Goal: Information Seeking & Learning: Find specific page/section

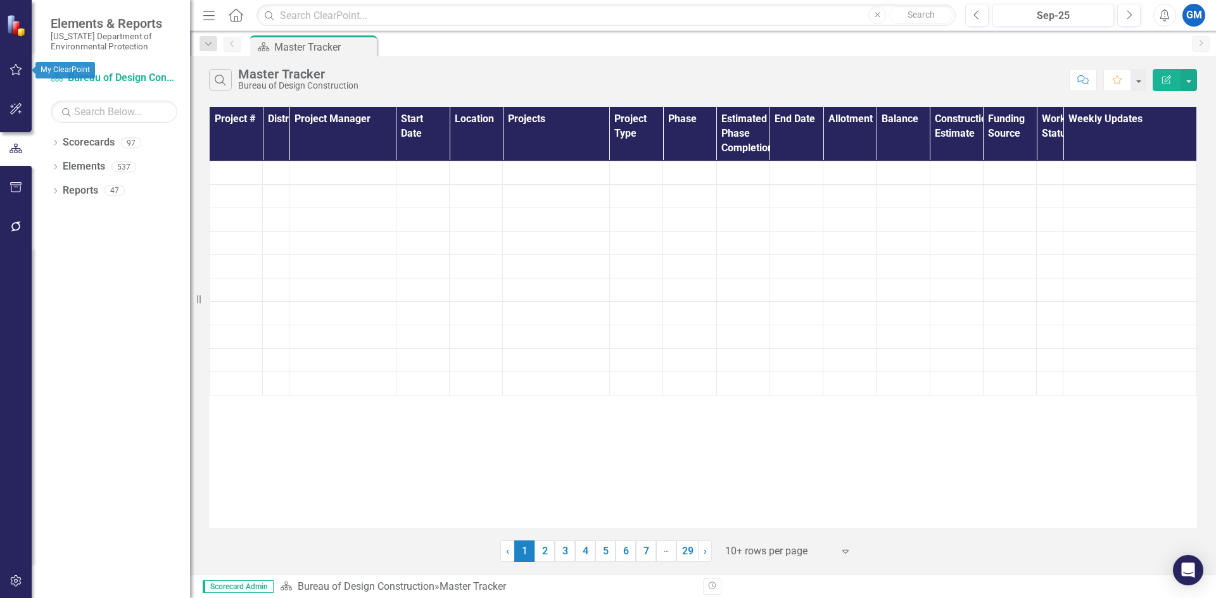
click at [16, 71] on icon "button" at bounding box center [15, 70] width 13 height 10
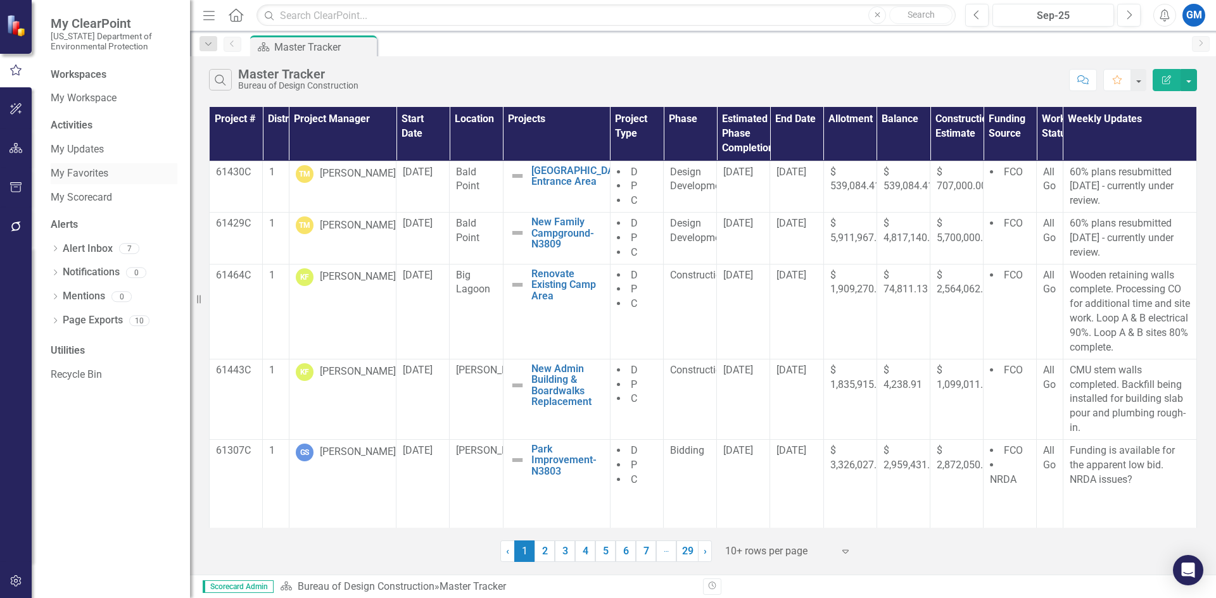
click at [98, 177] on link "My Favorites" at bounding box center [114, 174] width 127 height 15
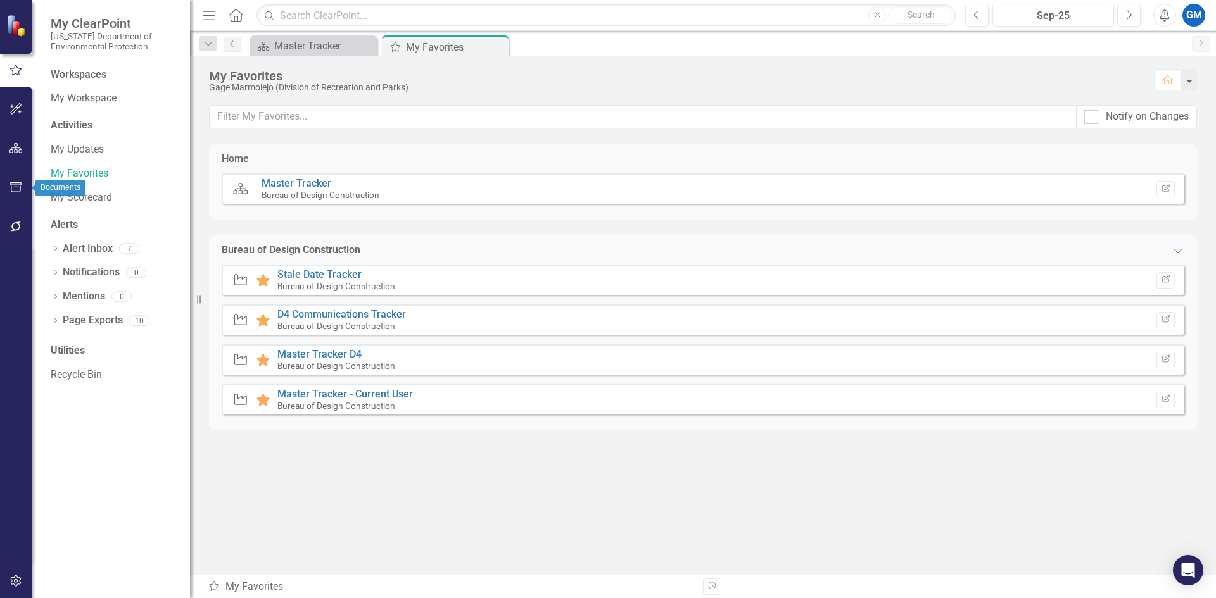
click at [10, 188] on icon "button" at bounding box center [15, 187] width 13 height 10
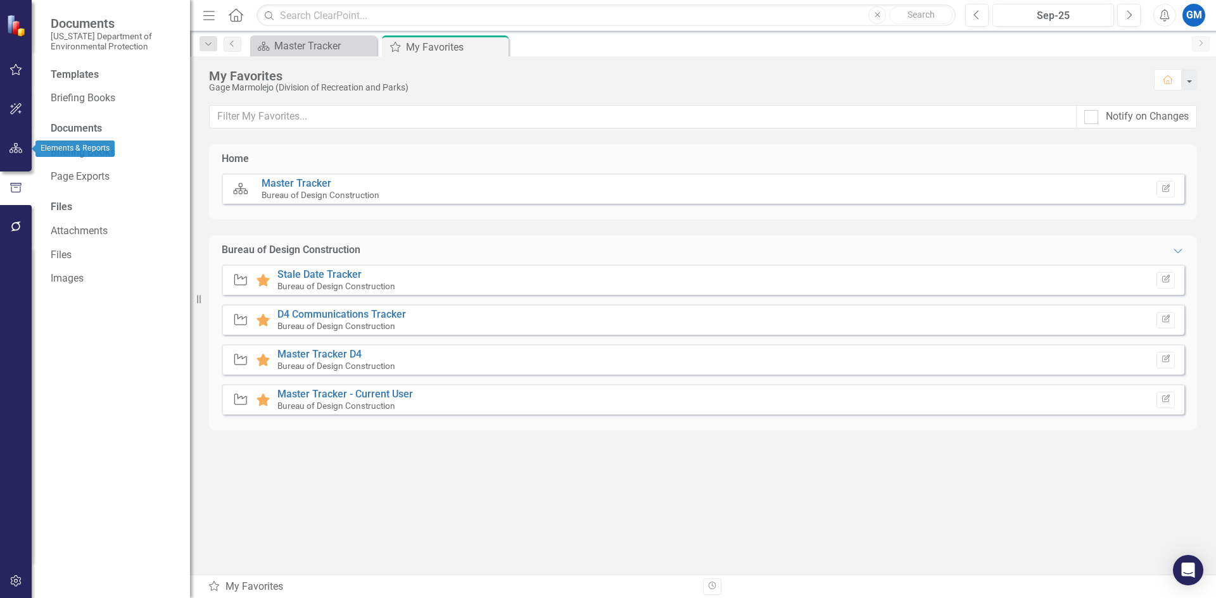
click at [15, 150] on icon "button" at bounding box center [15, 148] width 13 height 10
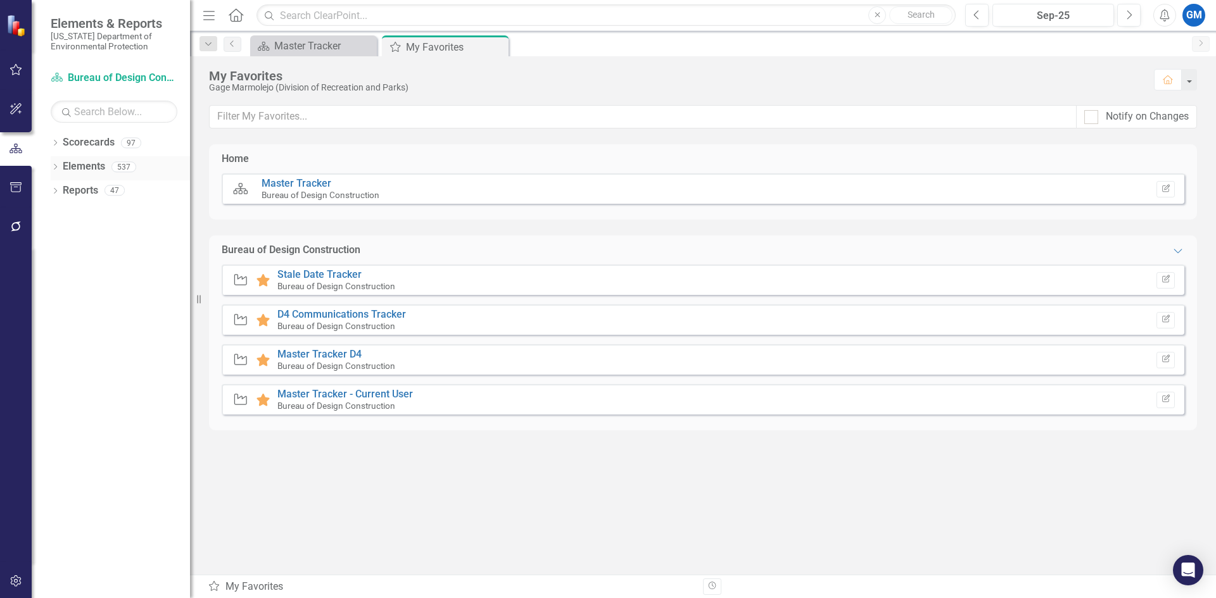
click at [53, 168] on icon "Dropdown" at bounding box center [55, 168] width 9 height 7
click at [53, 168] on icon "Dropdown" at bounding box center [53, 166] width 7 height 9
click at [56, 168] on icon "Dropdown" at bounding box center [55, 168] width 9 height 7
click at [64, 263] on icon "Dropdown" at bounding box center [61, 263] width 9 height 7
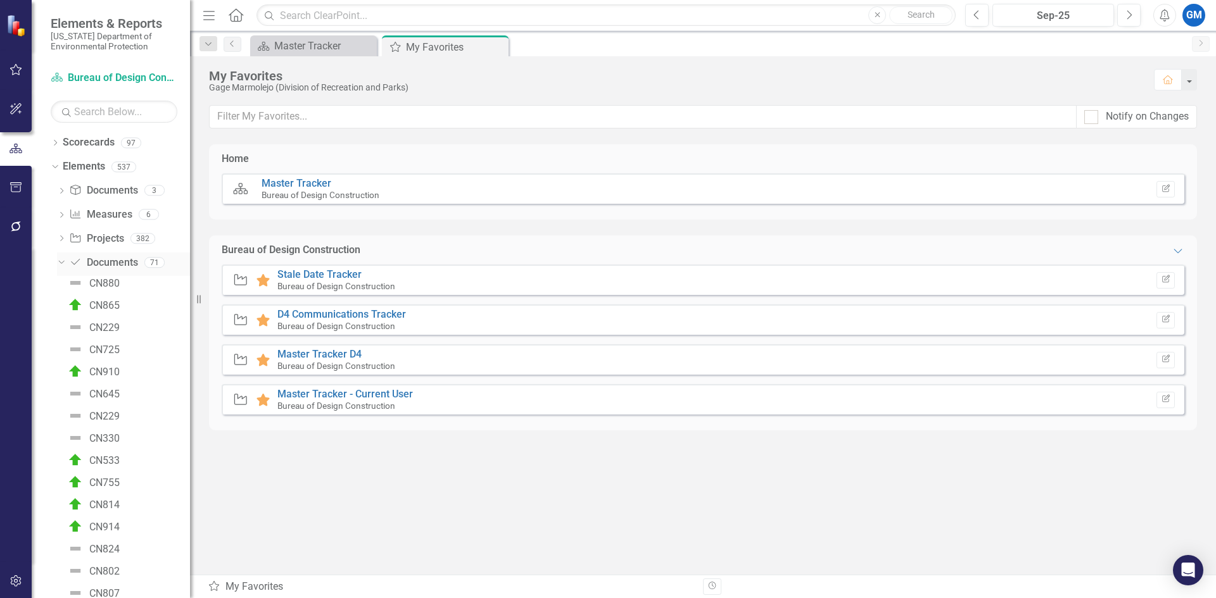
click at [105, 258] on link "Document Documents" at bounding box center [103, 263] width 68 height 15
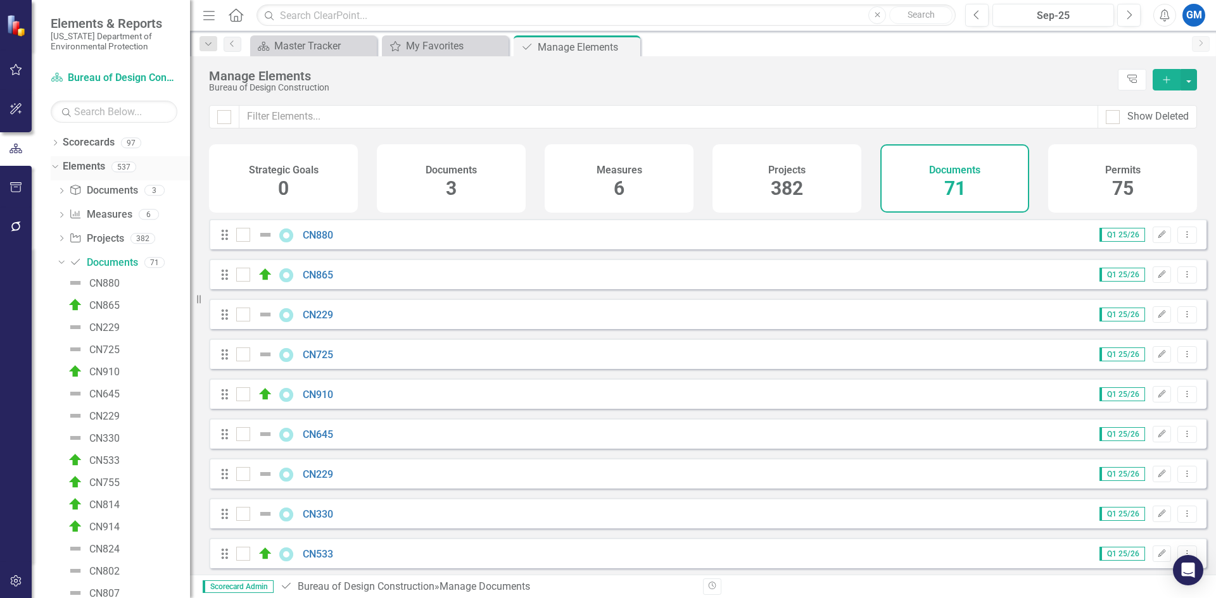
click at [53, 165] on icon "Dropdown" at bounding box center [53, 166] width 7 height 9
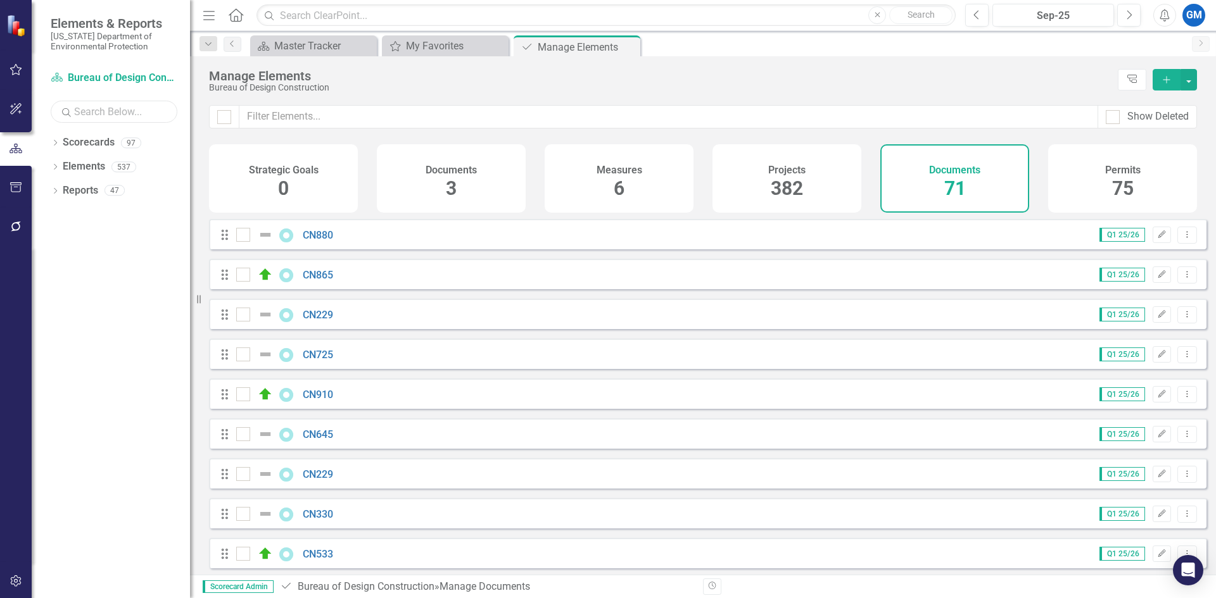
click at [107, 118] on input "text" at bounding box center [114, 112] width 127 height 22
type input "document tracker"
click at [631, 45] on icon "Close" at bounding box center [628, 47] width 13 height 10
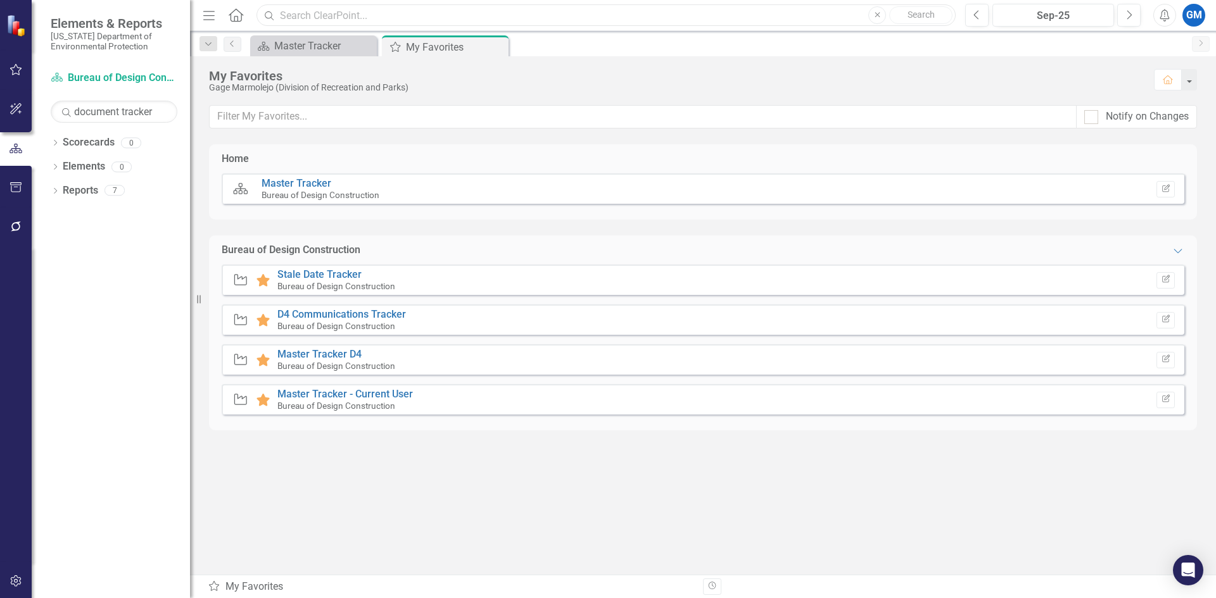
click at [458, 15] on input "text" at bounding box center [605, 15] width 699 height 22
type input "document tracker"
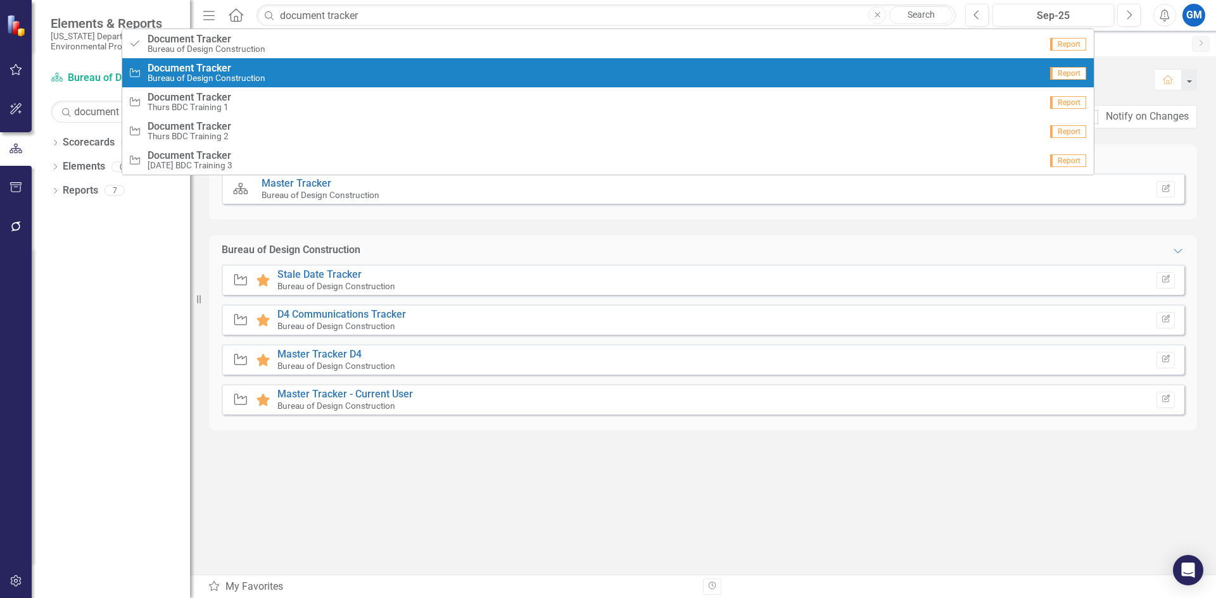
click at [351, 73] on div "Project Document Tracker Bureau of Design Construction" at bounding box center [585, 73] width 912 height 21
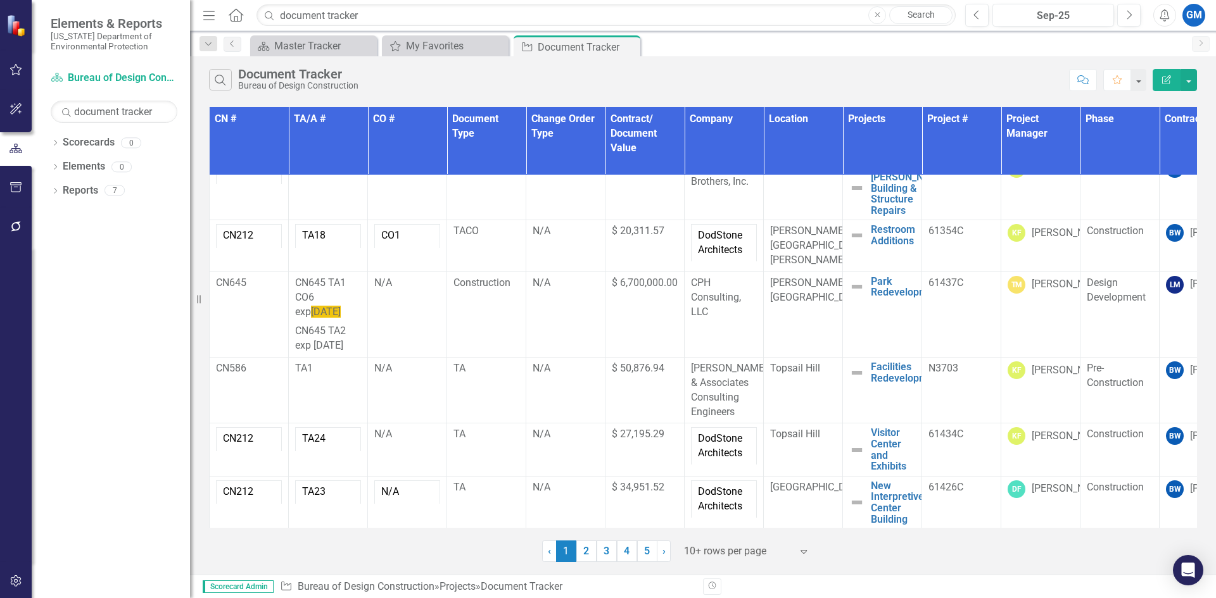
scroll to position [262, 0]
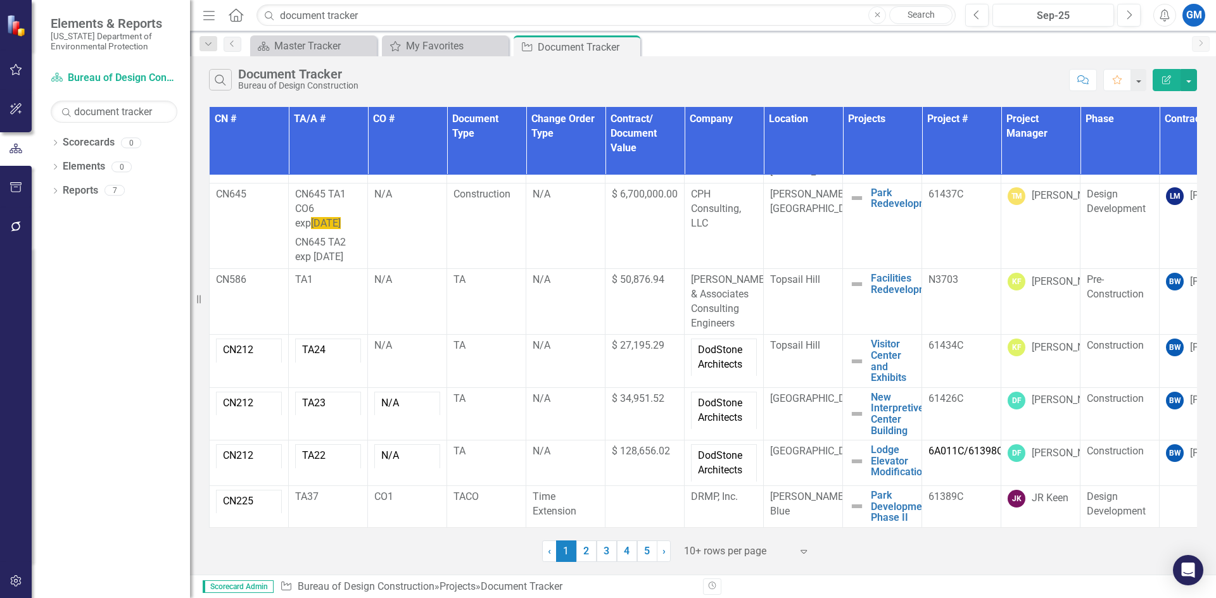
click at [778, 553] on div at bounding box center [738, 551] width 108 height 17
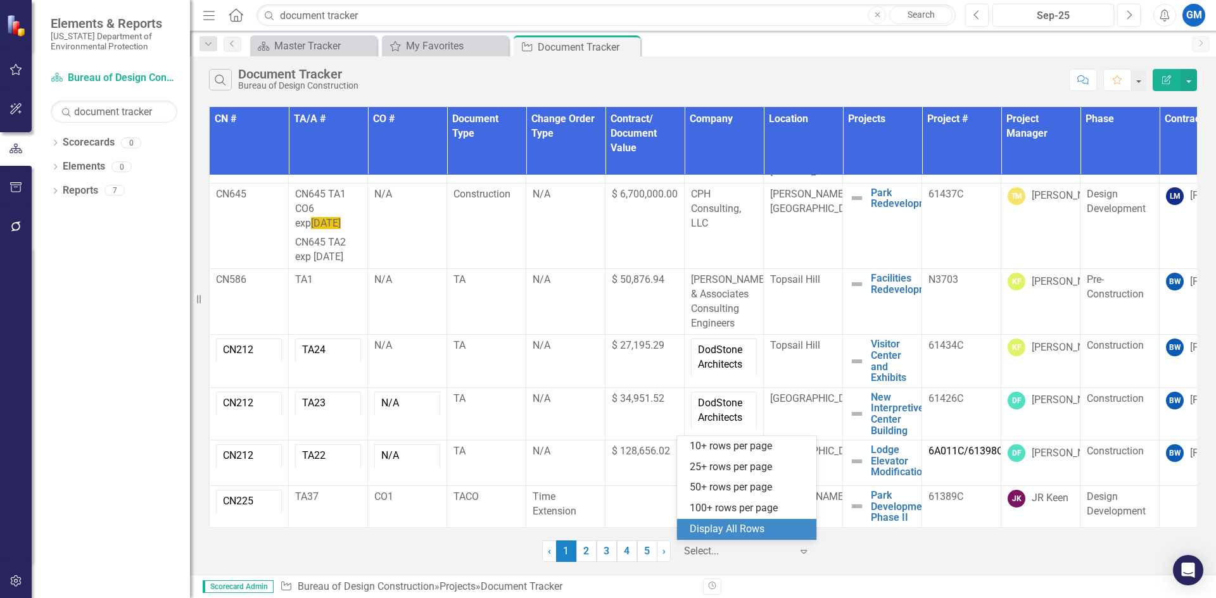
click at [772, 522] on div "Display All Rows" at bounding box center [749, 529] width 119 height 15
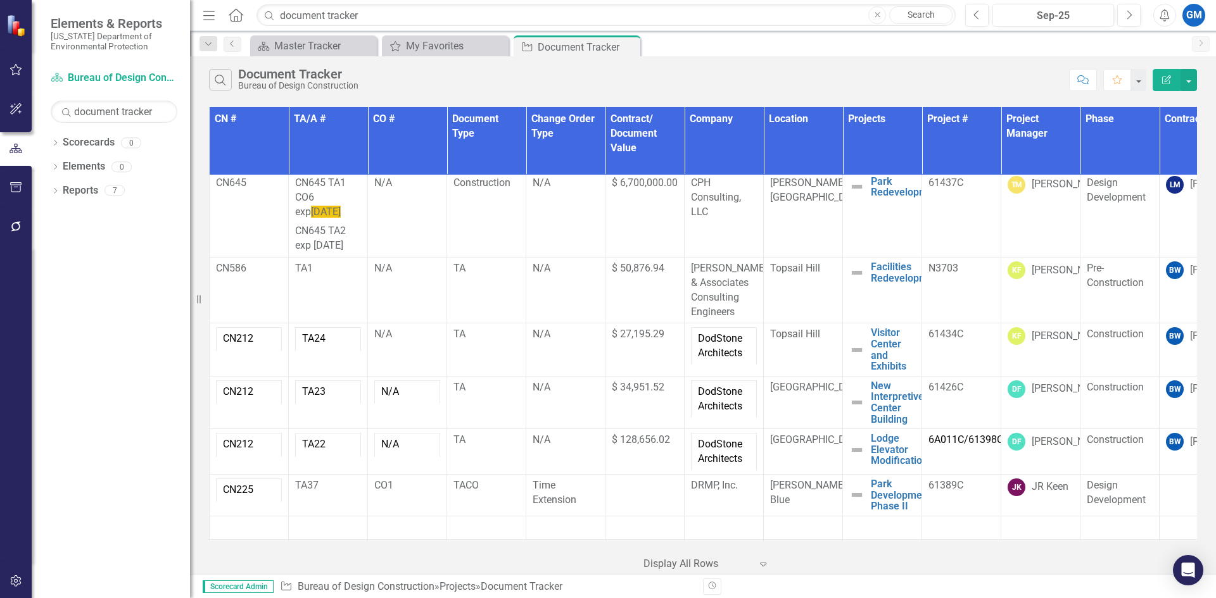
scroll to position [0, 0]
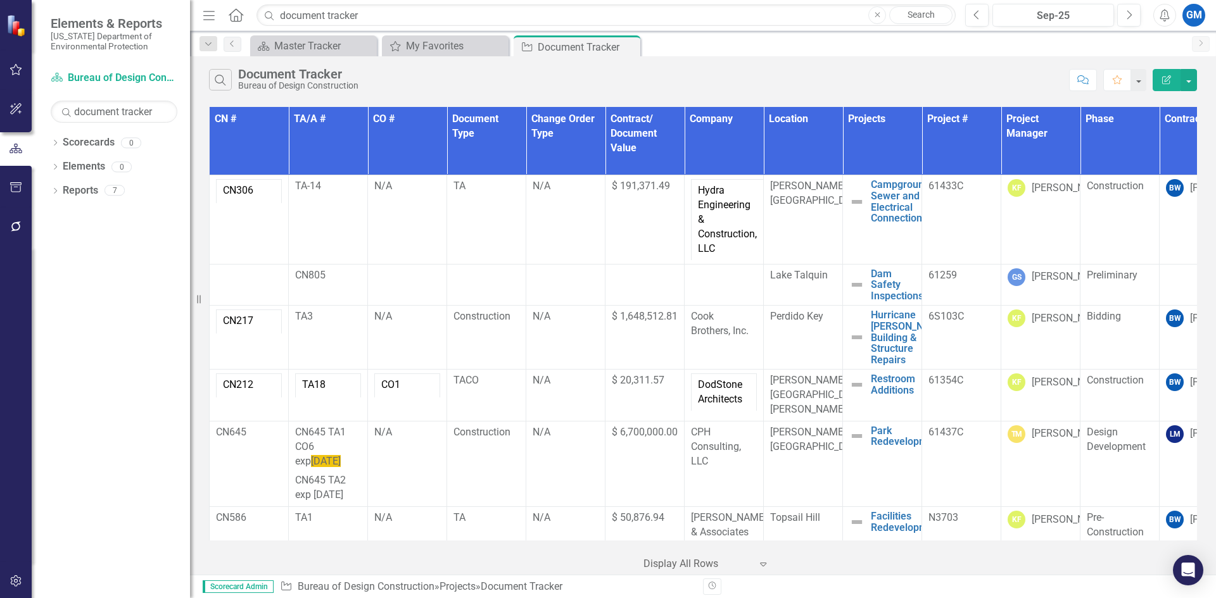
click at [809, 116] on th "Location" at bounding box center [803, 141] width 79 height 68
click at [828, 113] on th "Location Sort Ascending" at bounding box center [803, 141] width 79 height 68
click at [829, 120] on th "Location Sort Descending" at bounding box center [803, 141] width 79 height 68
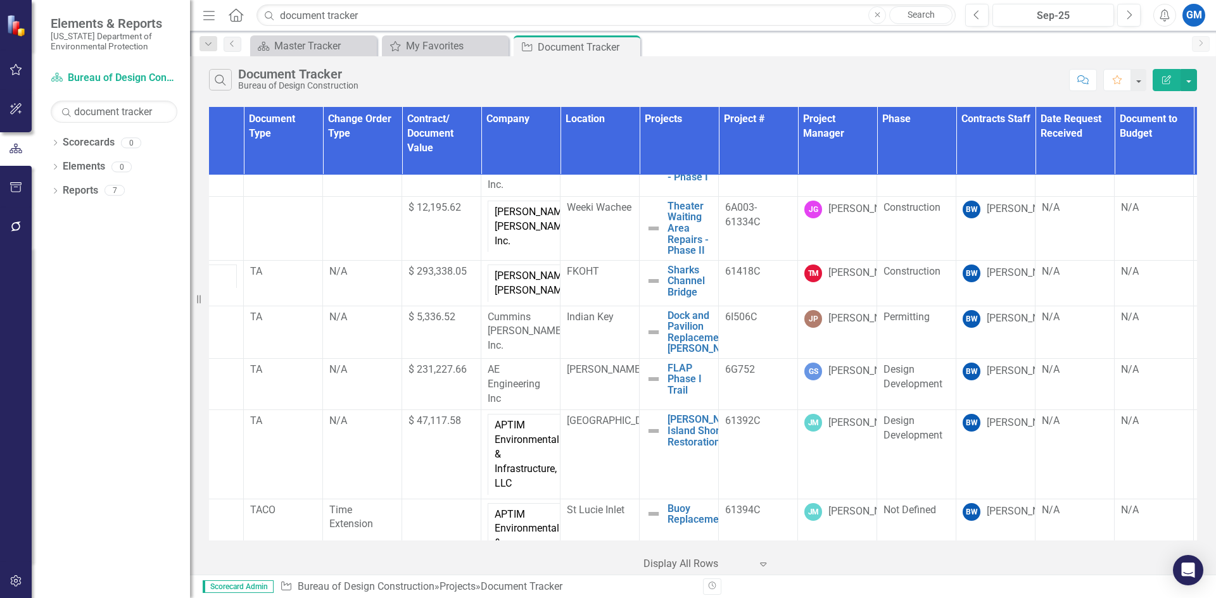
scroll to position [2343, 203]
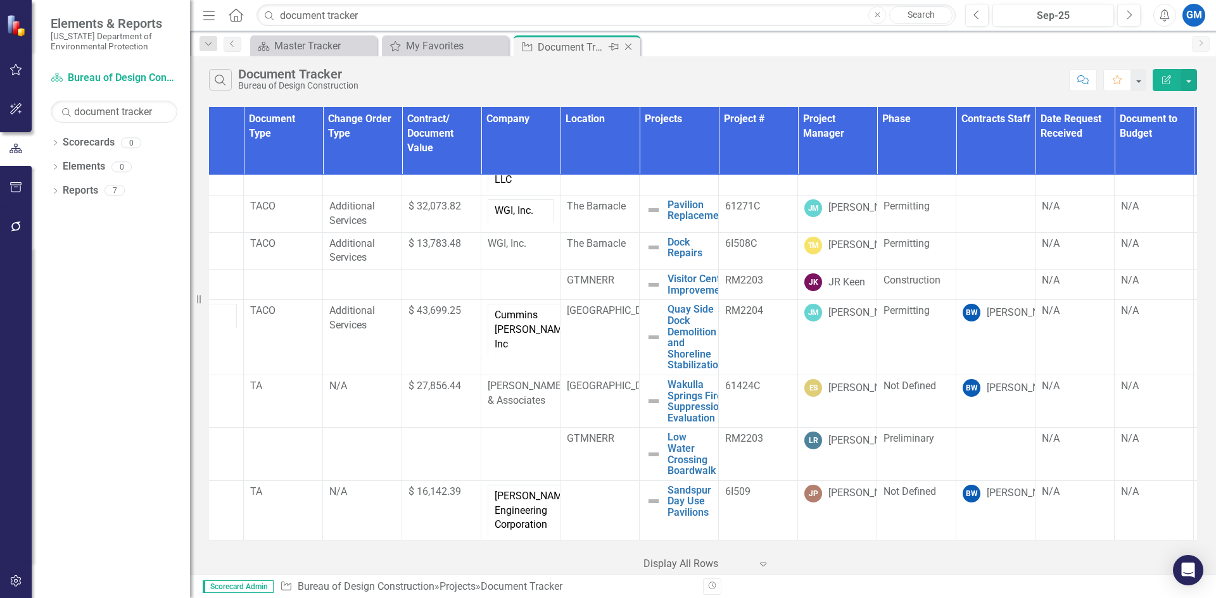
click at [635, 44] on div "Close" at bounding box center [629, 47] width 16 height 16
click at [629, 44] on div "Scorecard Master Tracker Close My Favorites My Favorites Close Project Document…" at bounding box center [717, 45] width 938 height 20
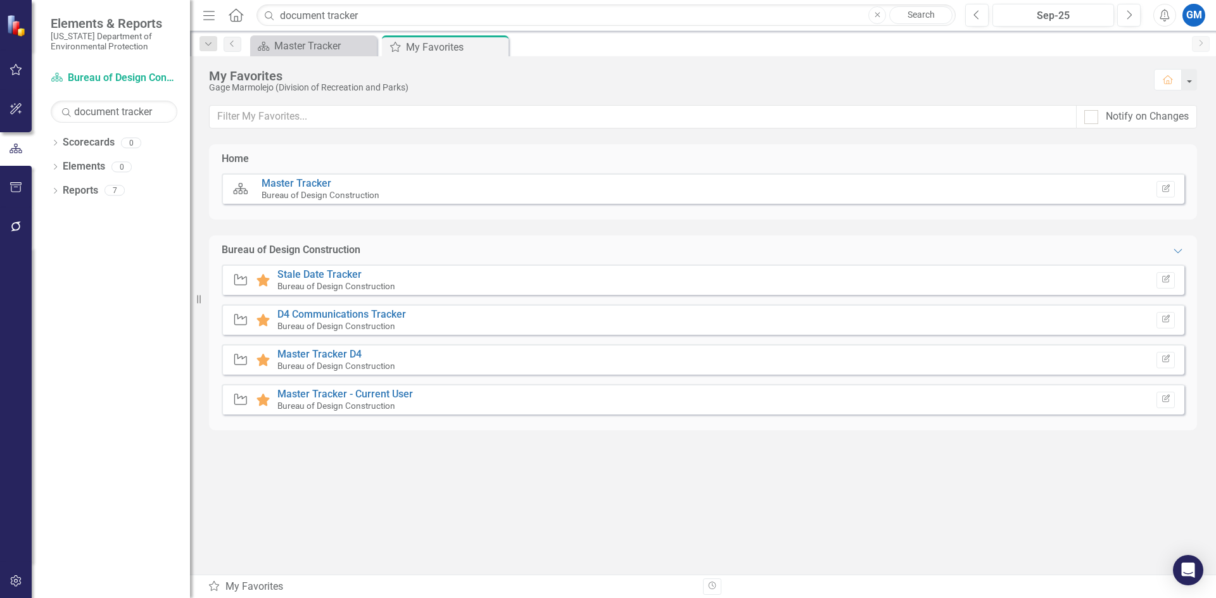
click at [931, 16] on link "Search" at bounding box center [920, 15] width 63 height 18
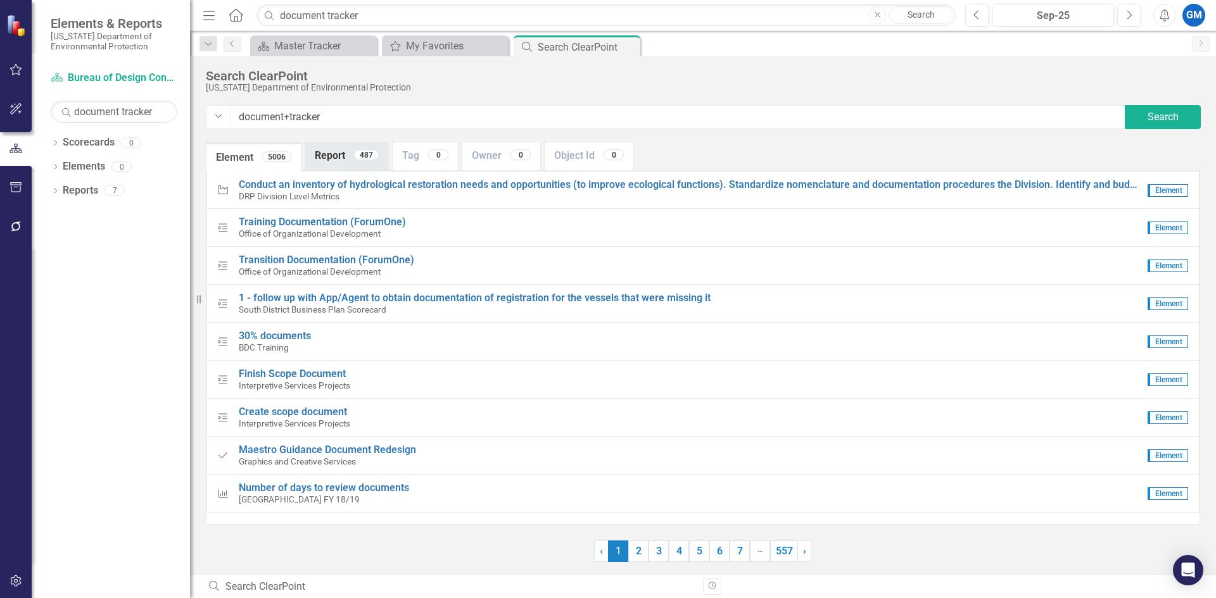
click at [341, 162] on link "Report 487" at bounding box center [346, 155] width 83 height 27
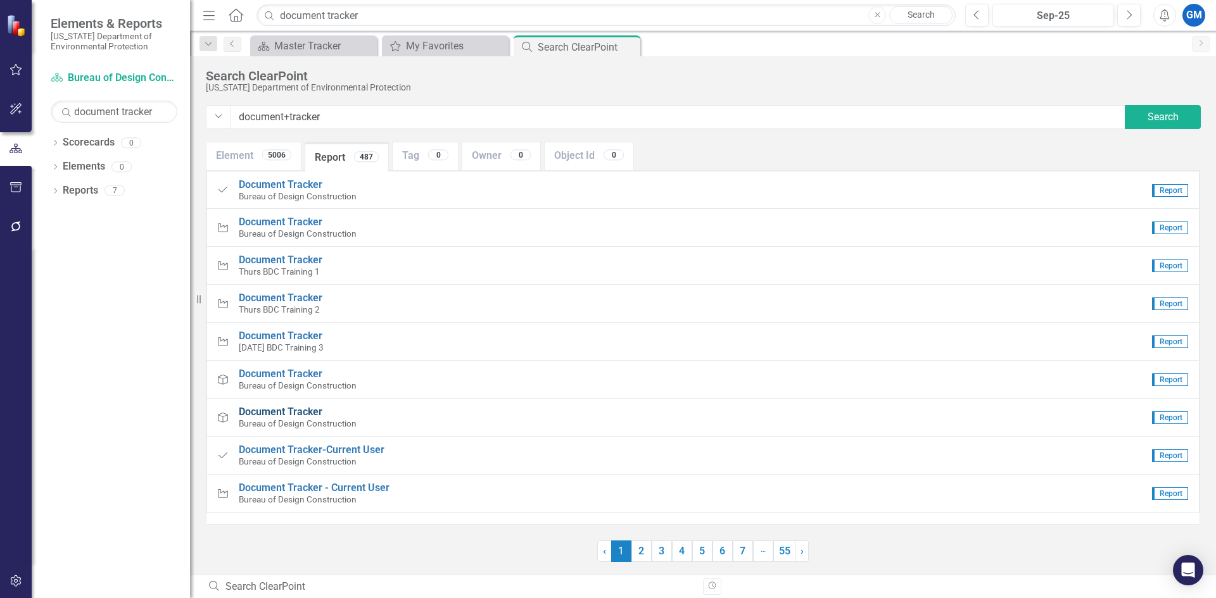
click at [307, 413] on span "Document Tracker" at bounding box center [281, 412] width 84 height 12
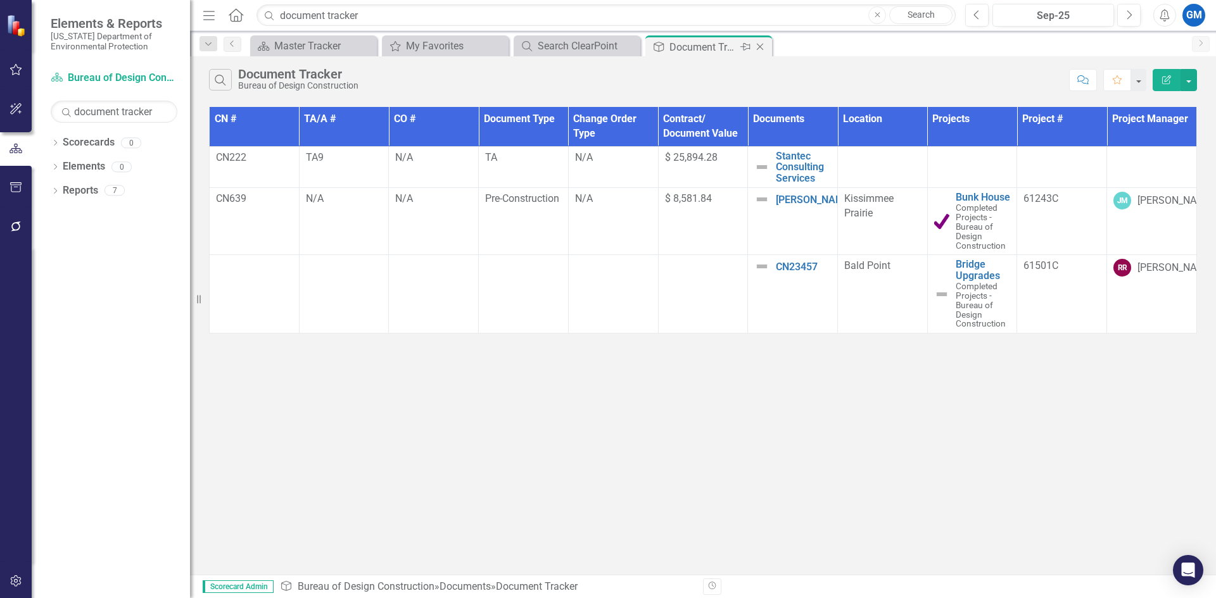
click at [761, 47] on icon "Close" at bounding box center [760, 47] width 13 height 10
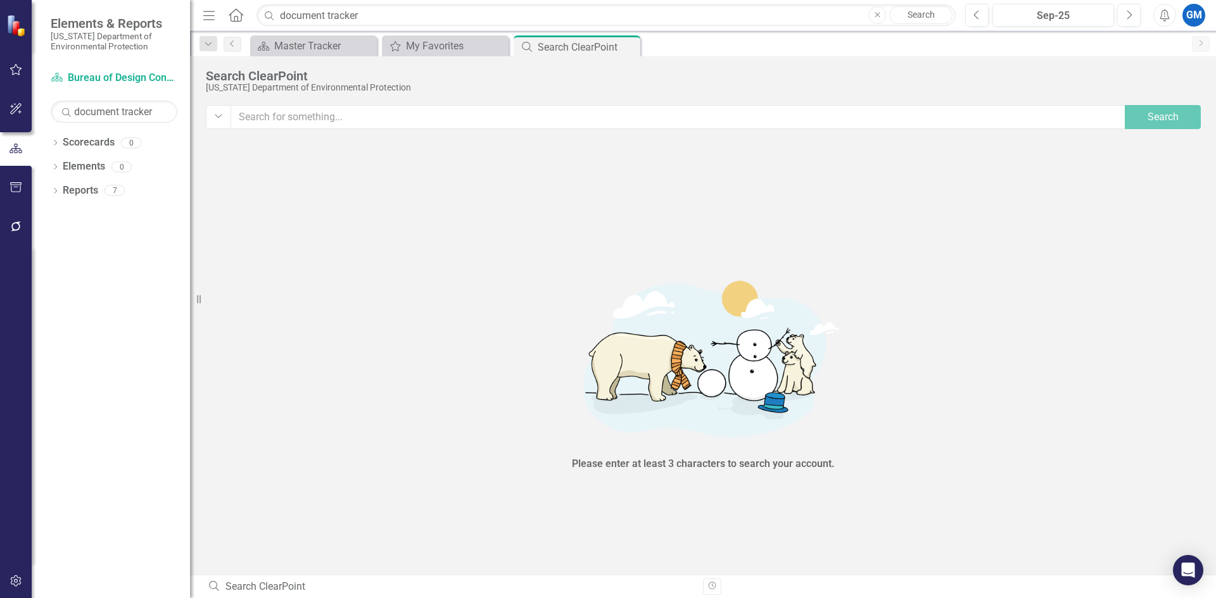
click at [687, 110] on input "text" at bounding box center [679, 117] width 896 height 24
type input "document tracker"
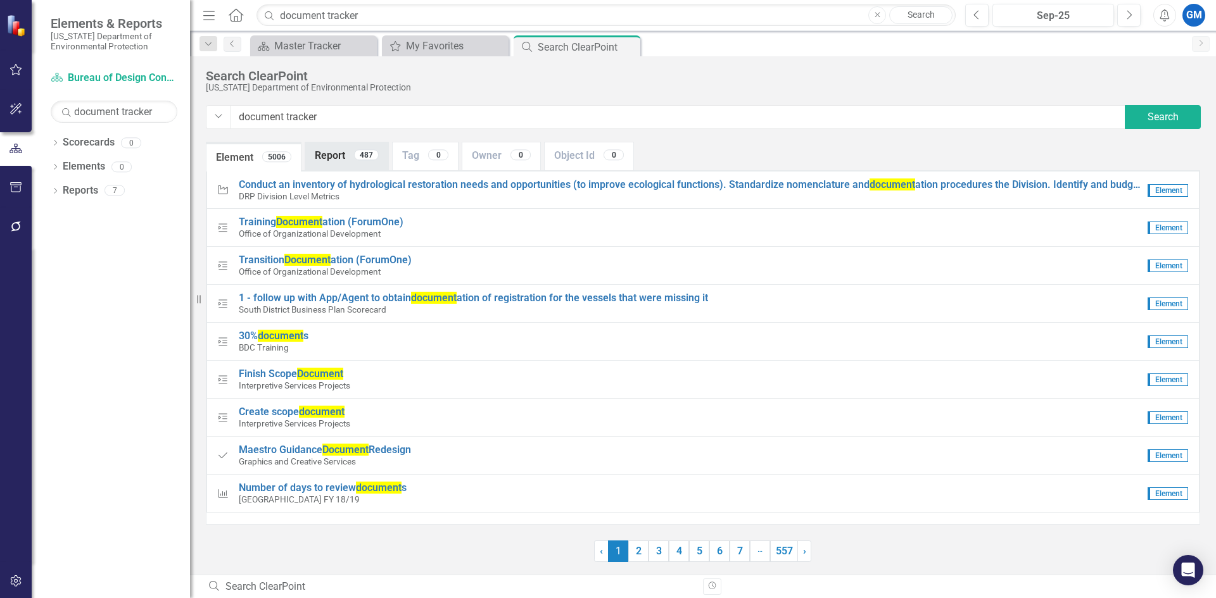
click at [336, 155] on link "Report 487" at bounding box center [346, 155] width 83 height 27
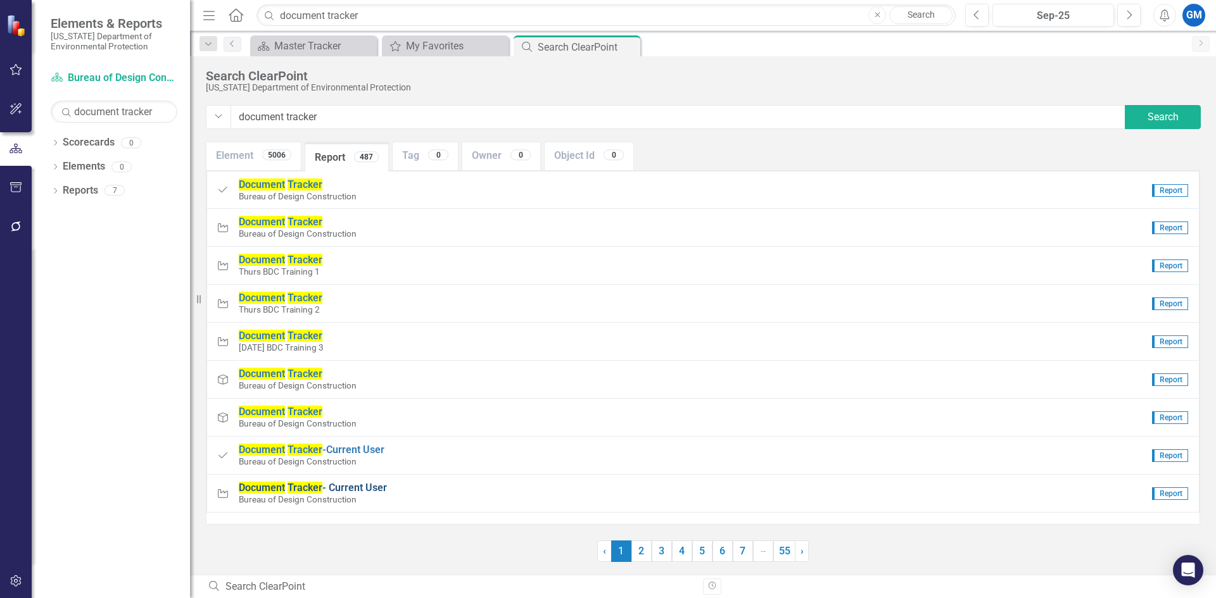
click at [346, 486] on span "Document Tracker - Current User" at bounding box center [313, 488] width 148 height 12
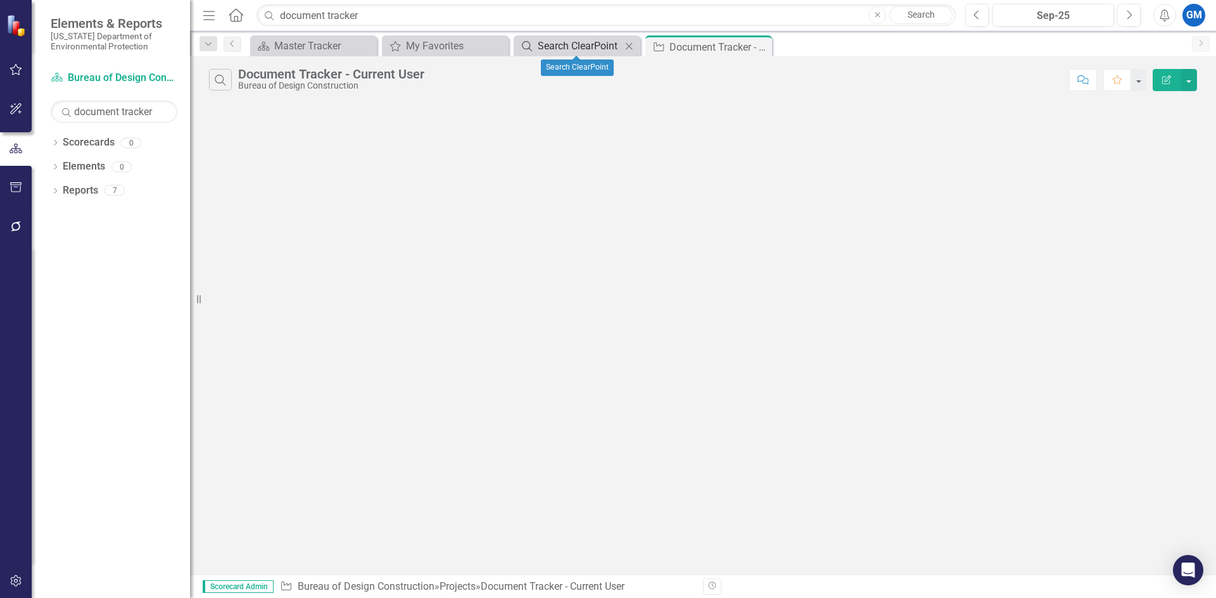
click at [589, 48] on div "Search ClearPoint" at bounding box center [580, 46] width 84 height 16
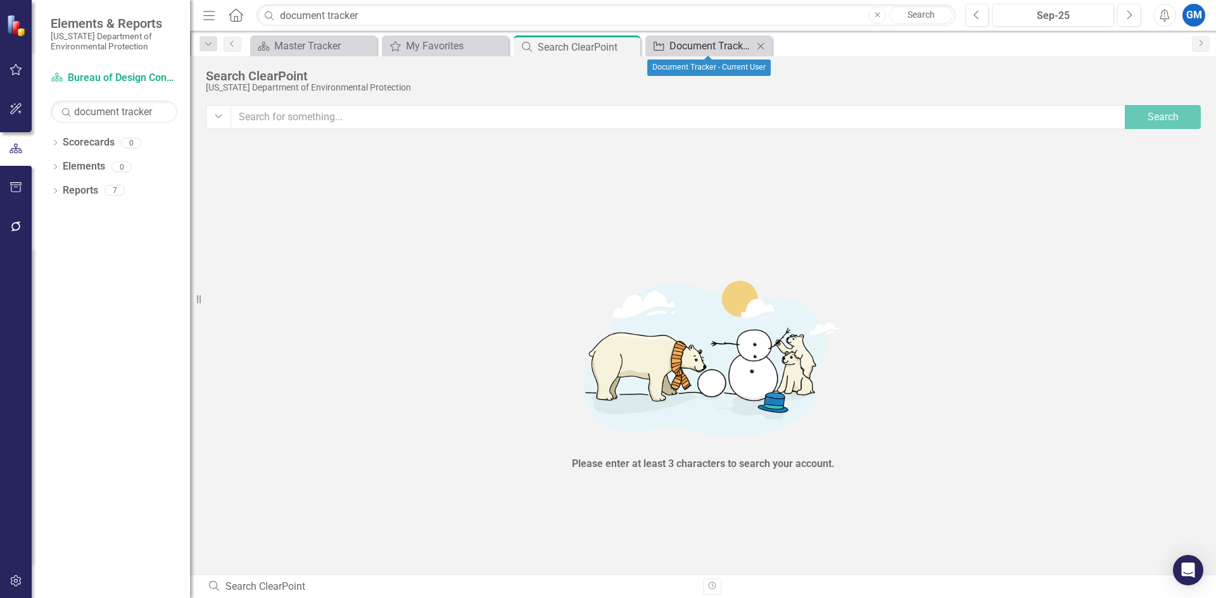
click at [684, 44] on div "Document Tracker - Current User" at bounding box center [711, 46] width 84 height 16
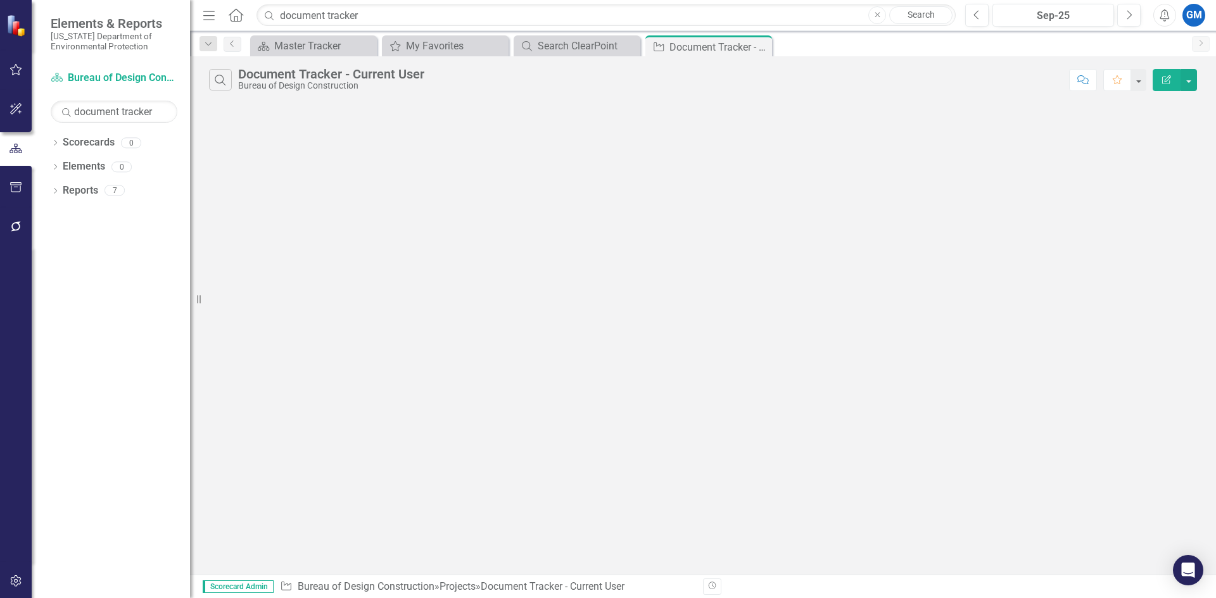
click at [272, 80] on div "Document Tracker - Current User" at bounding box center [331, 74] width 186 height 14
click at [761, 48] on icon at bounding box center [760, 47] width 7 height 7
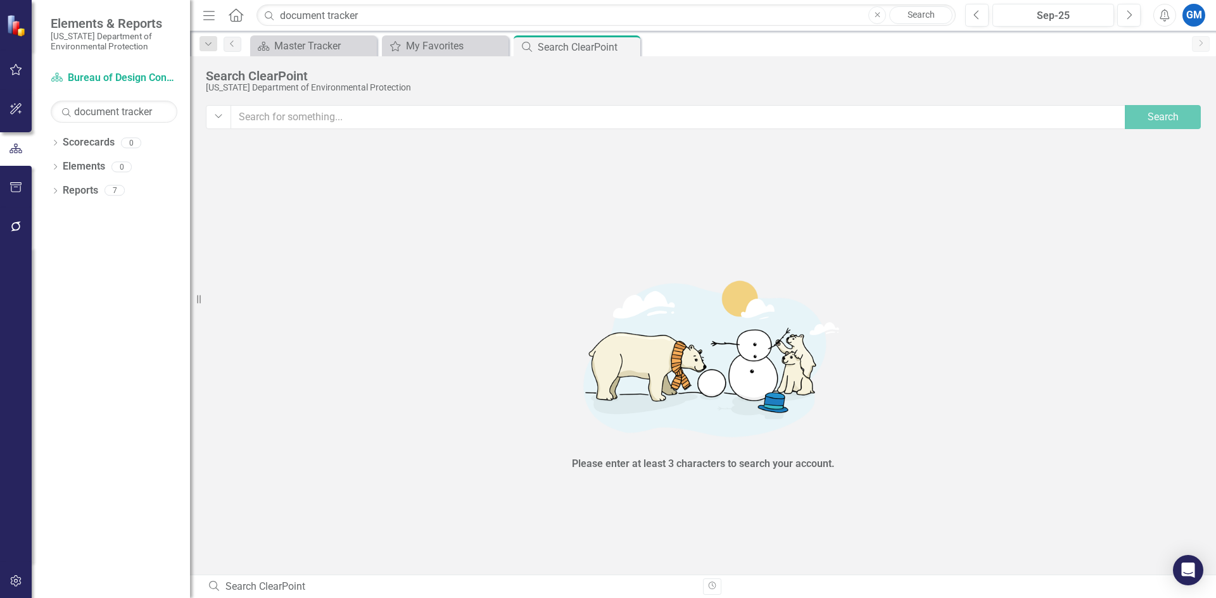
click at [920, 13] on link "Search" at bounding box center [920, 15] width 63 height 18
type input "document+tracker"
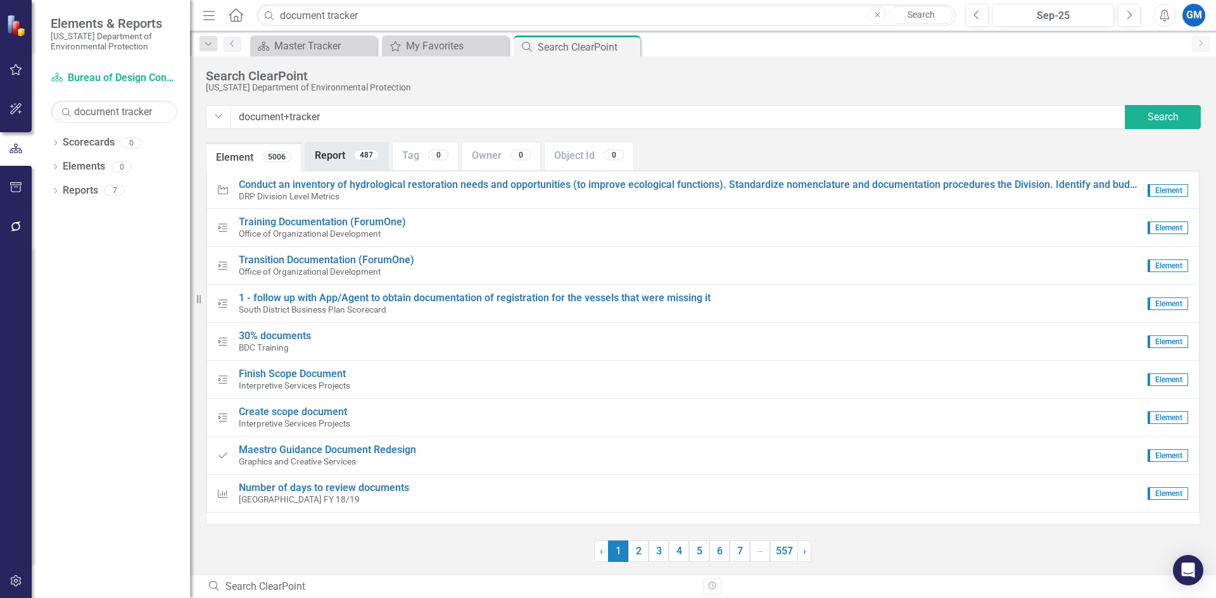
click at [355, 151] on div "487" at bounding box center [366, 154] width 25 height 11
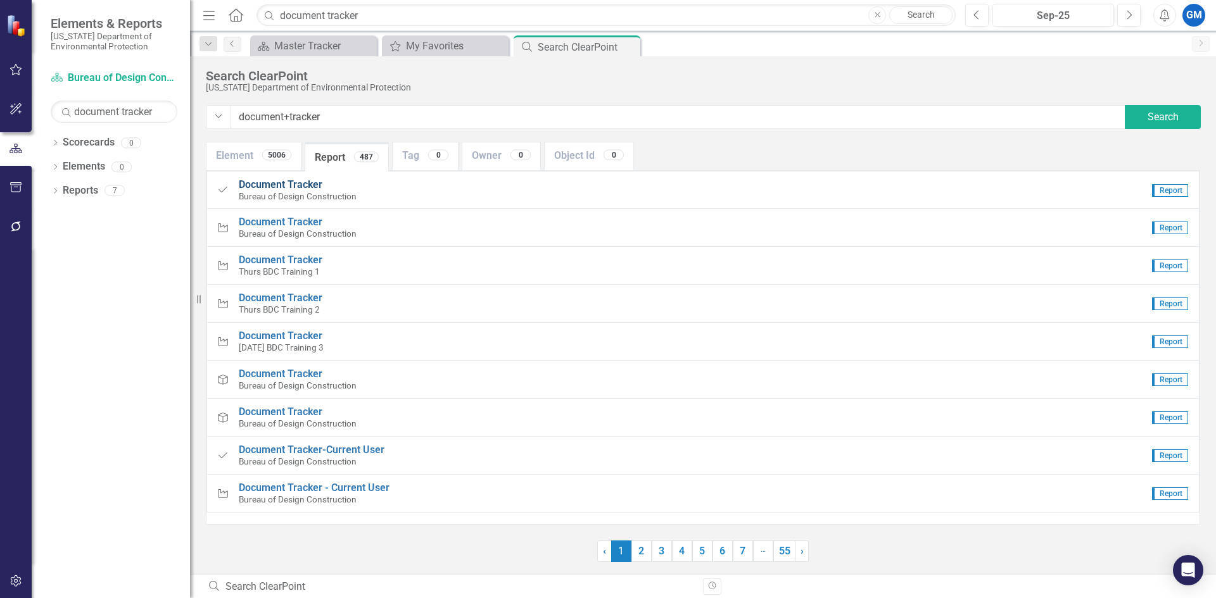
click at [281, 182] on span "Document Tracker" at bounding box center [281, 185] width 84 height 12
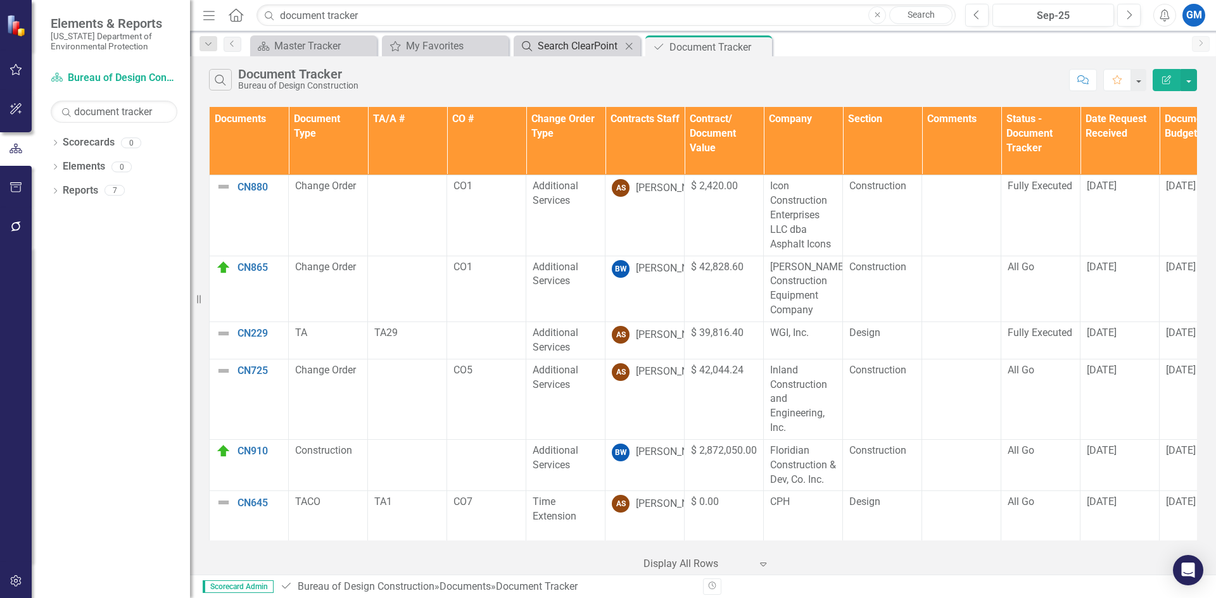
click at [566, 44] on div "Search ClearPoint" at bounding box center [580, 46] width 84 height 16
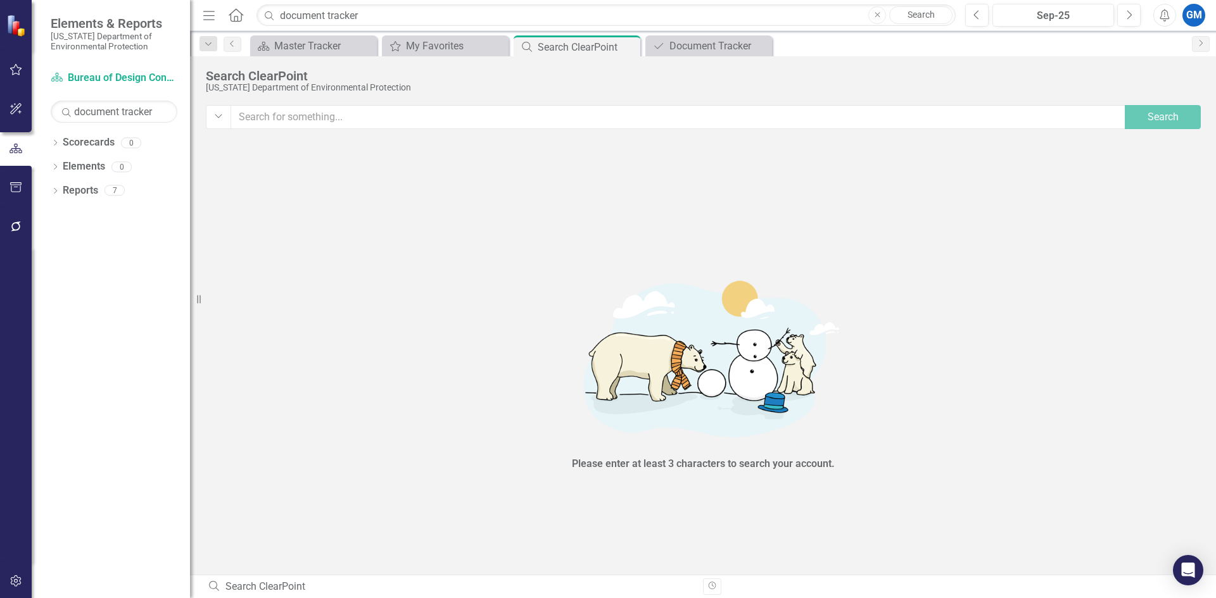
click at [567, 41] on div "Search ClearPoint" at bounding box center [587, 47] width 99 height 16
click at [403, 121] on input "text" at bounding box center [678, 117] width 895 height 24
type input "document tracker"
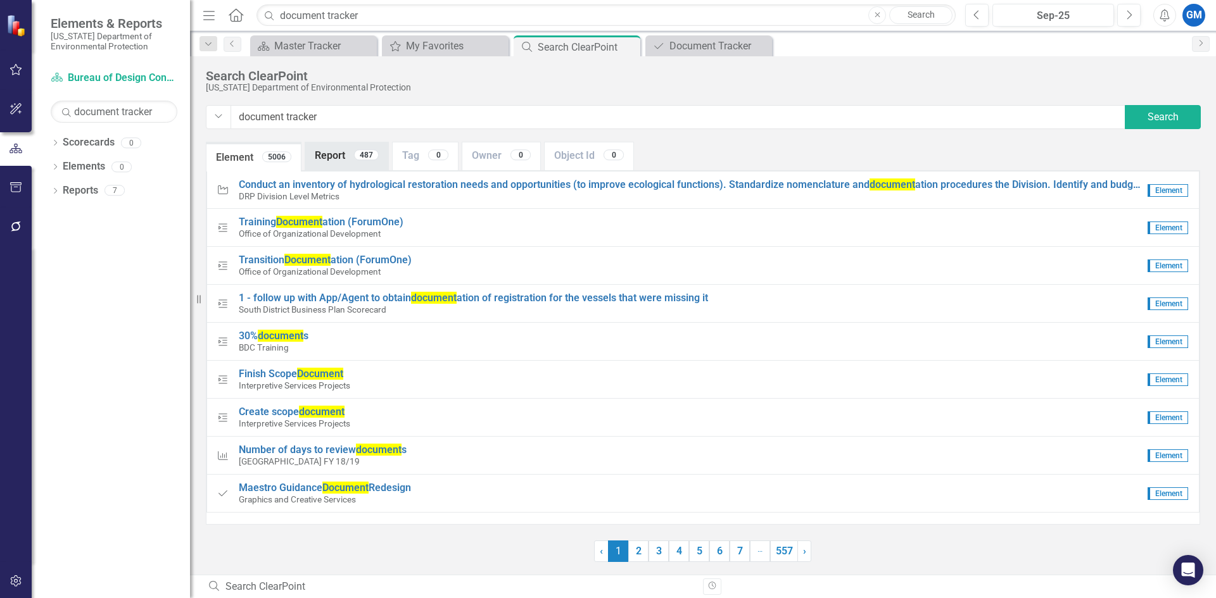
click at [332, 158] on link "Report 487" at bounding box center [346, 155] width 83 height 27
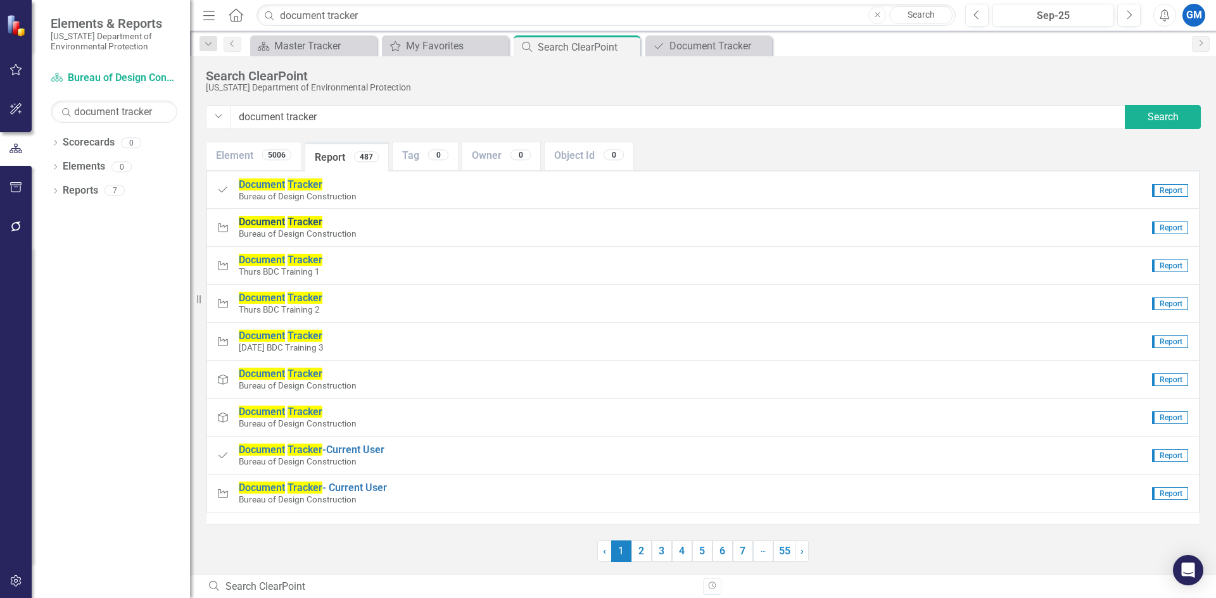
click at [291, 222] on span "Tracker" at bounding box center [305, 222] width 35 height 12
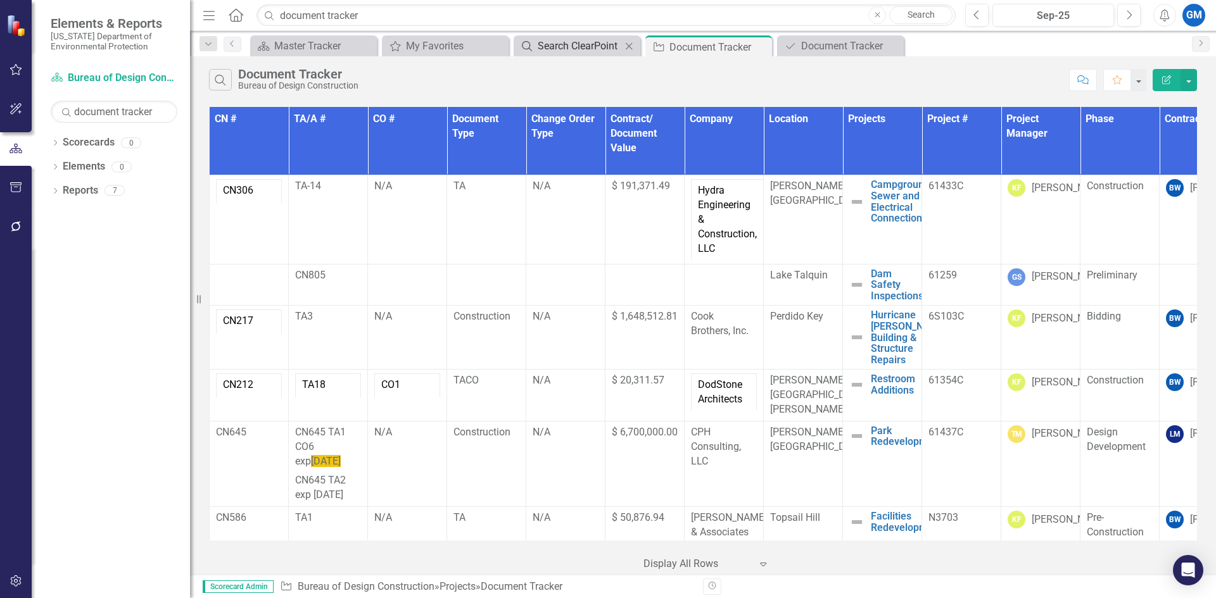
click at [589, 49] on div "Search ClearPoint" at bounding box center [580, 46] width 84 height 16
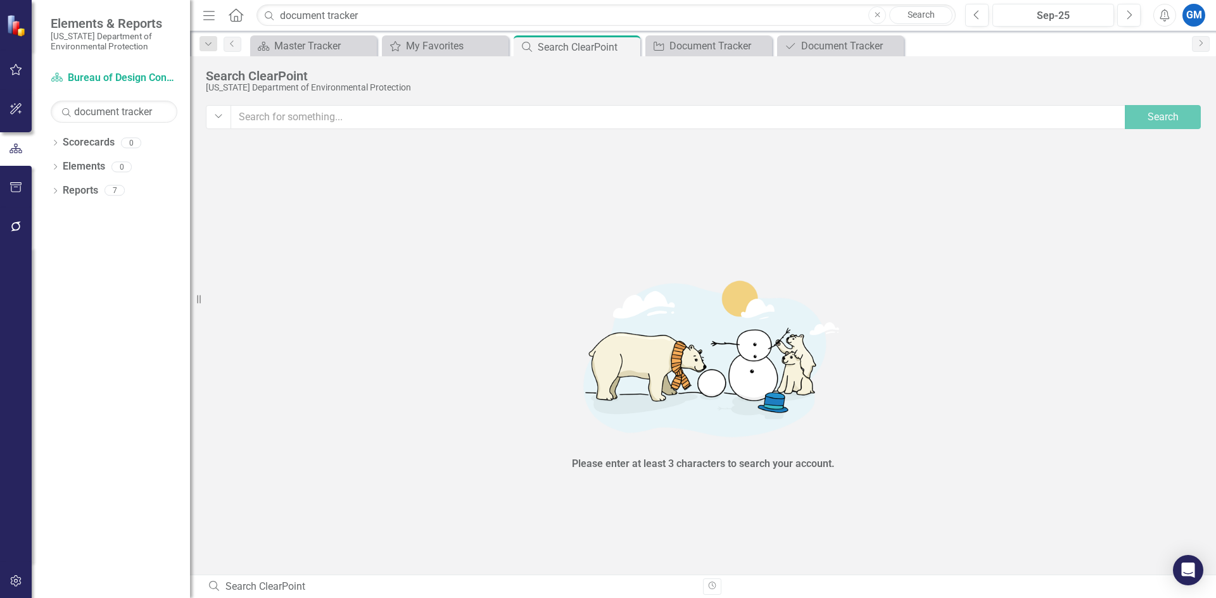
click at [489, 115] on input "text" at bounding box center [679, 117] width 896 height 24
type input "document tracker"
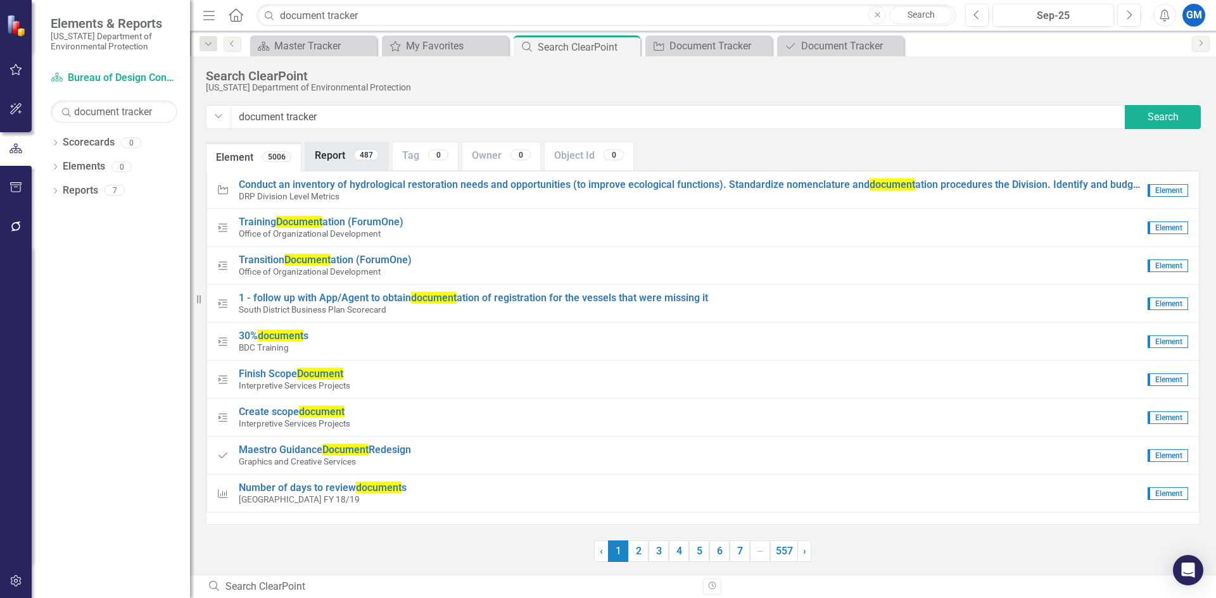
click at [335, 163] on link "Report 487" at bounding box center [346, 155] width 83 height 27
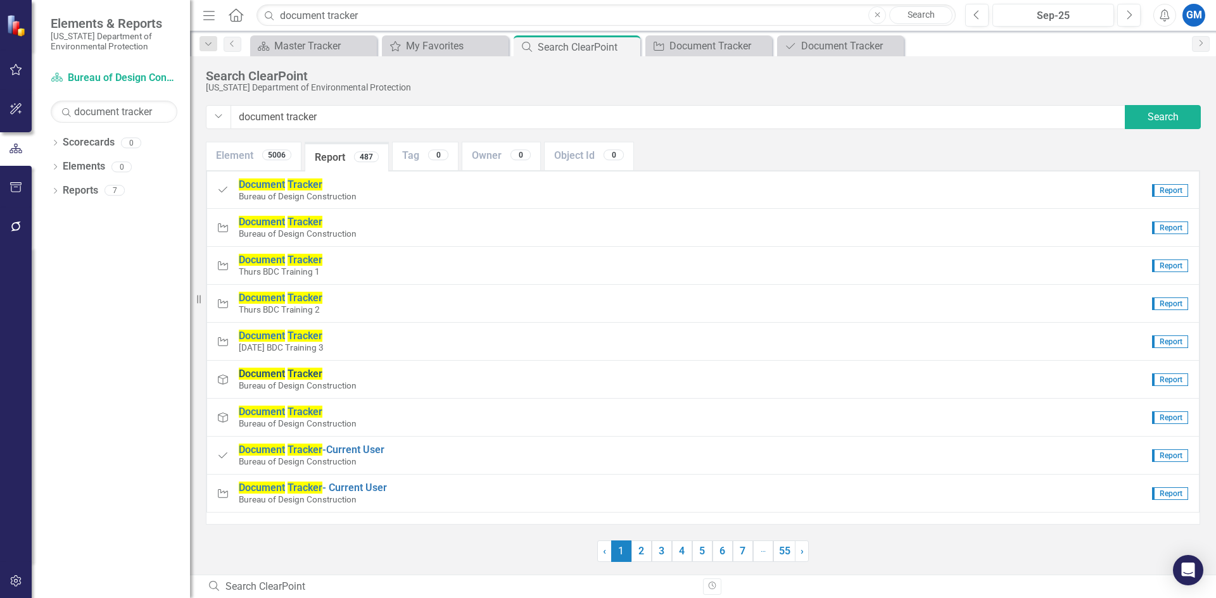
click at [307, 373] on span "Tracker" at bounding box center [305, 374] width 35 height 12
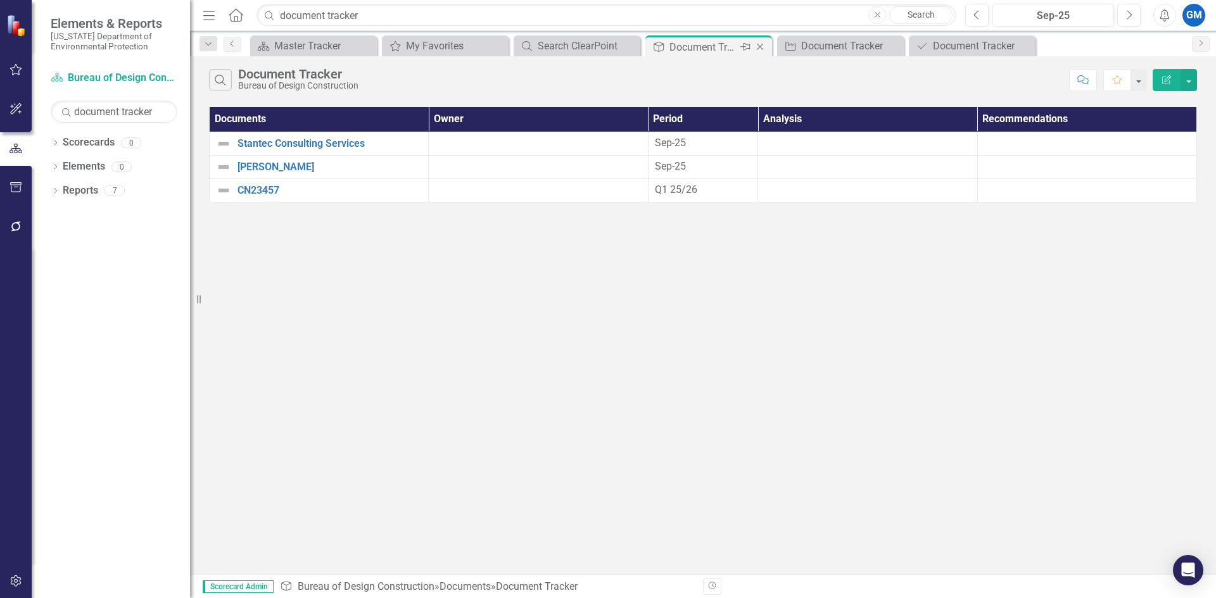
click at [759, 47] on icon at bounding box center [760, 47] width 7 height 7
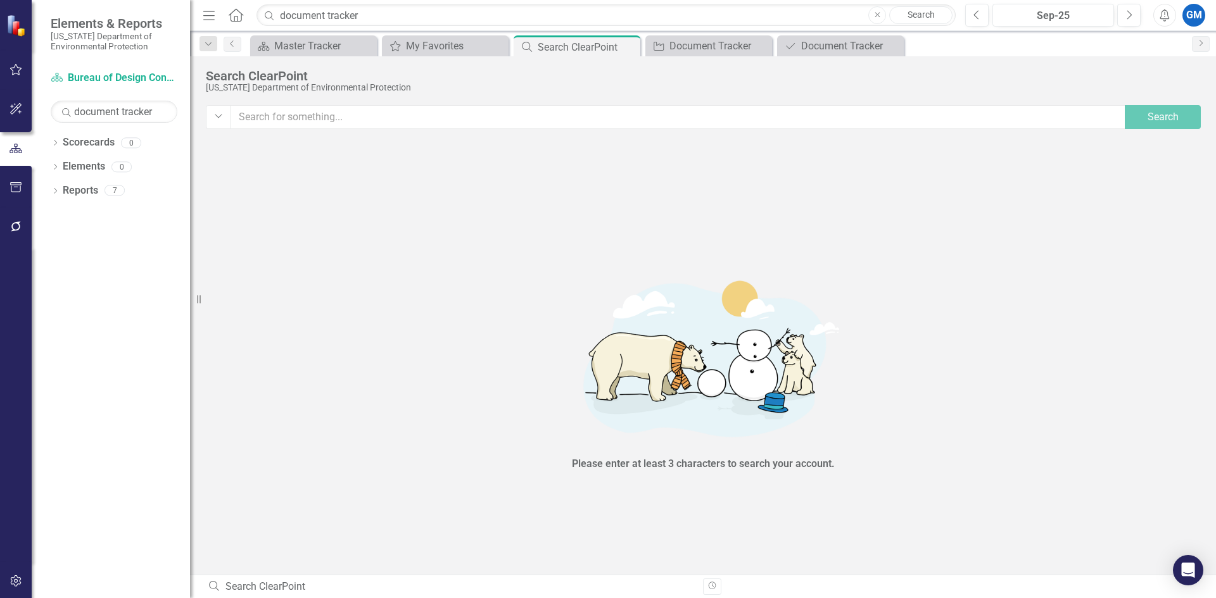
click at [650, 122] on input "text" at bounding box center [679, 117] width 896 height 24
type input "document tracker"
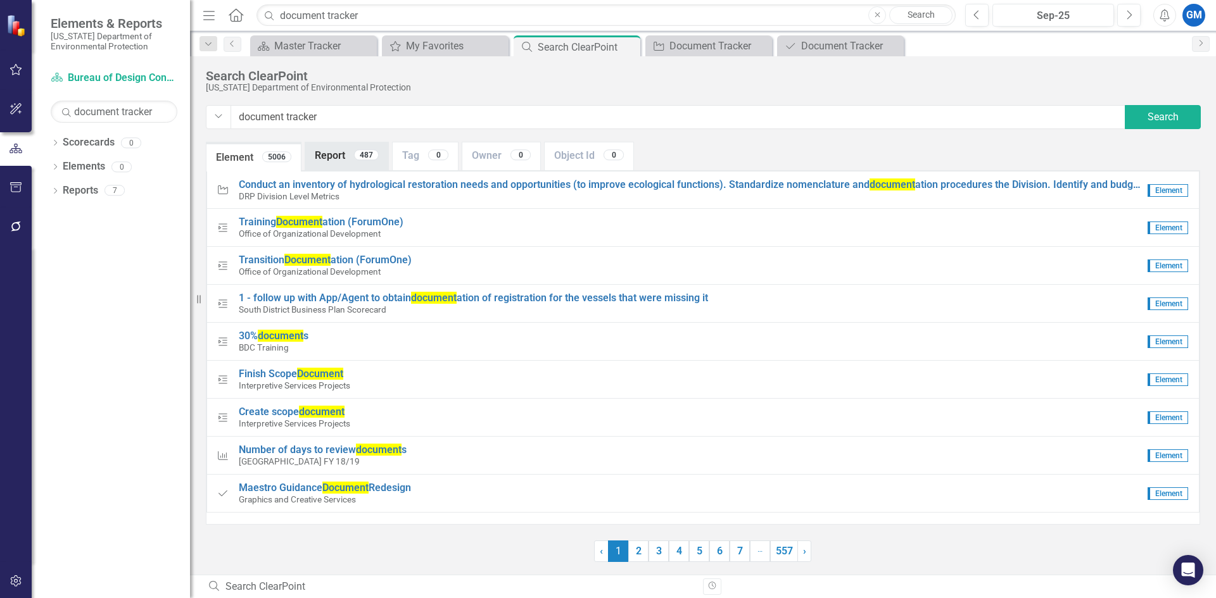
click at [314, 154] on link "Report 487" at bounding box center [346, 155] width 83 height 27
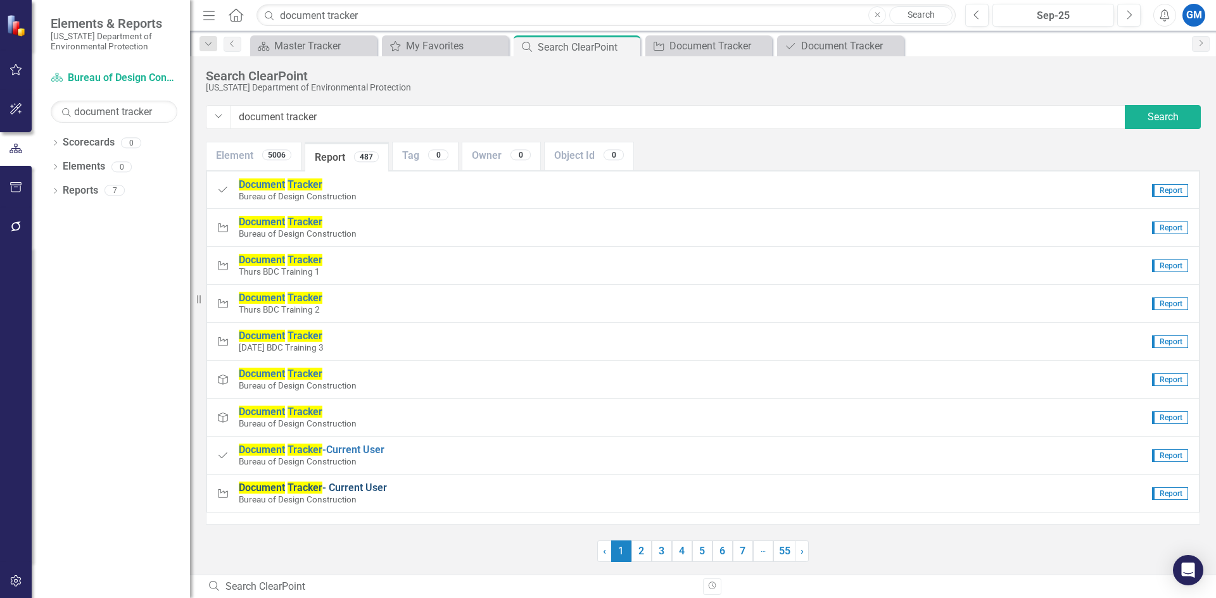
click at [291, 489] on span "Tracker" at bounding box center [305, 488] width 35 height 12
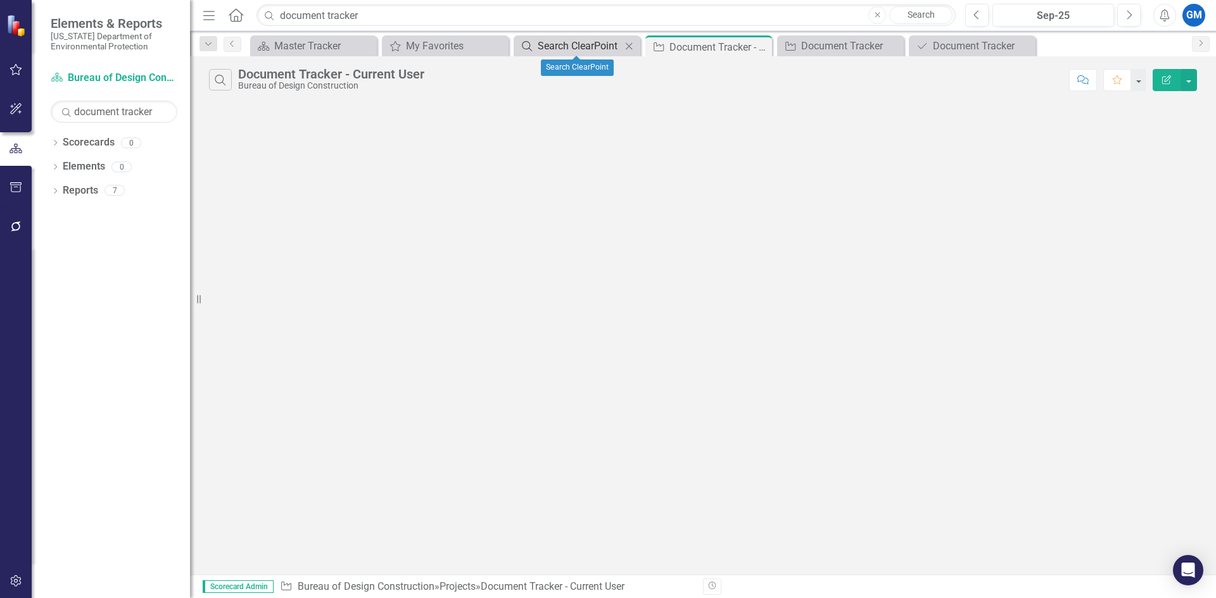
click at [578, 38] on div "Search ClearPoint" at bounding box center [580, 46] width 84 height 16
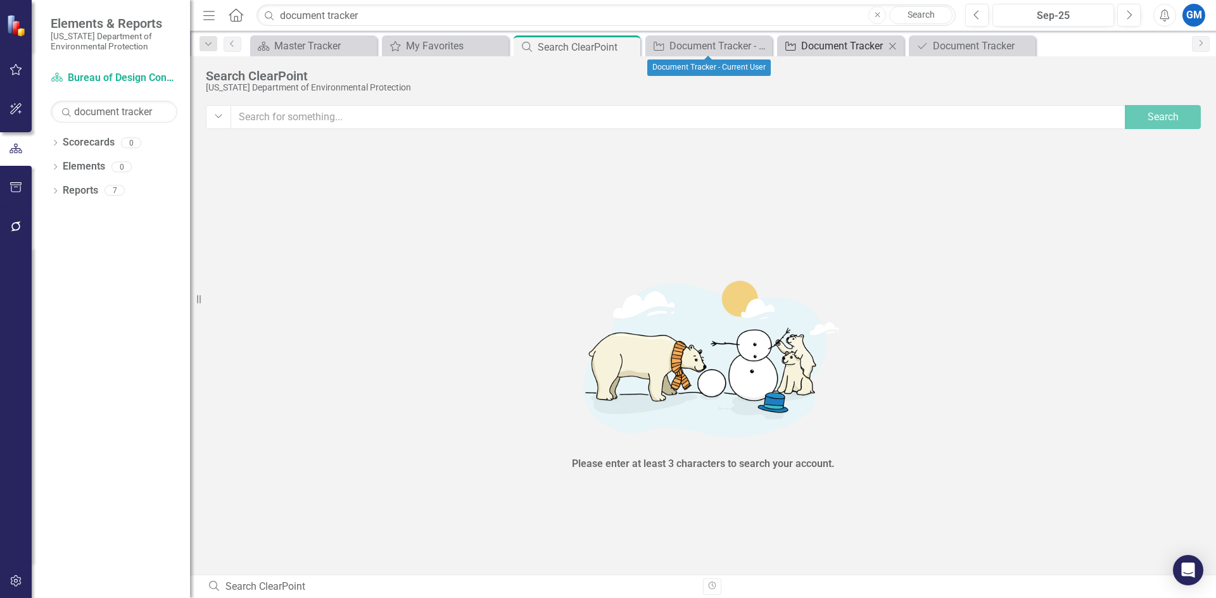
click at [859, 43] on div "Document Tracker" at bounding box center [843, 46] width 84 height 16
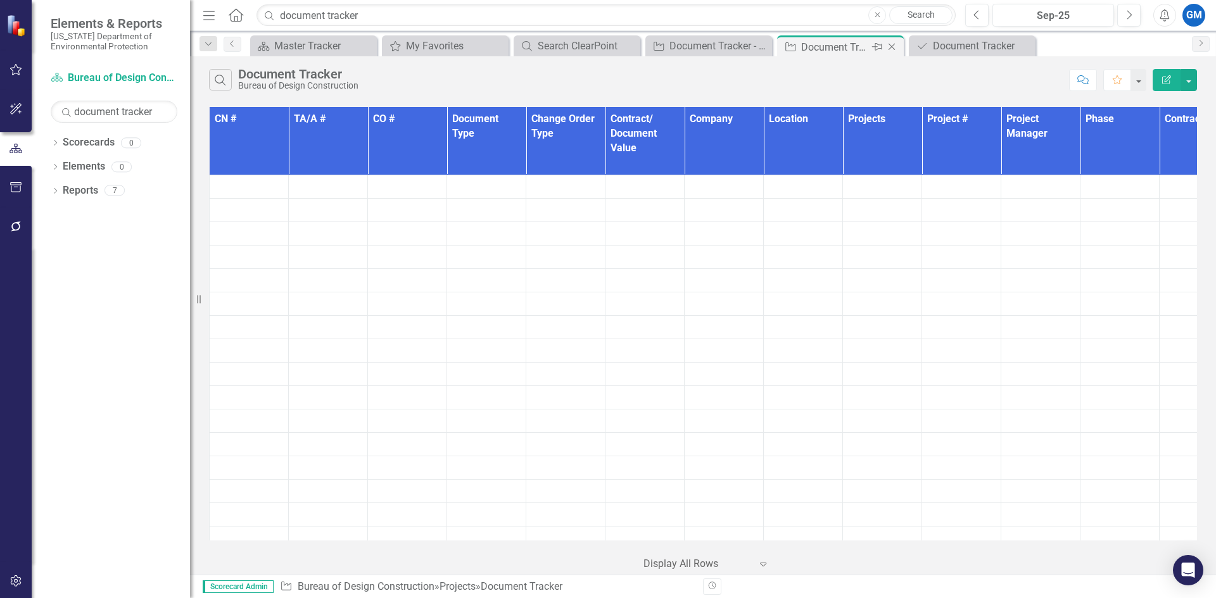
click at [894, 43] on icon "Close" at bounding box center [891, 47] width 13 height 10
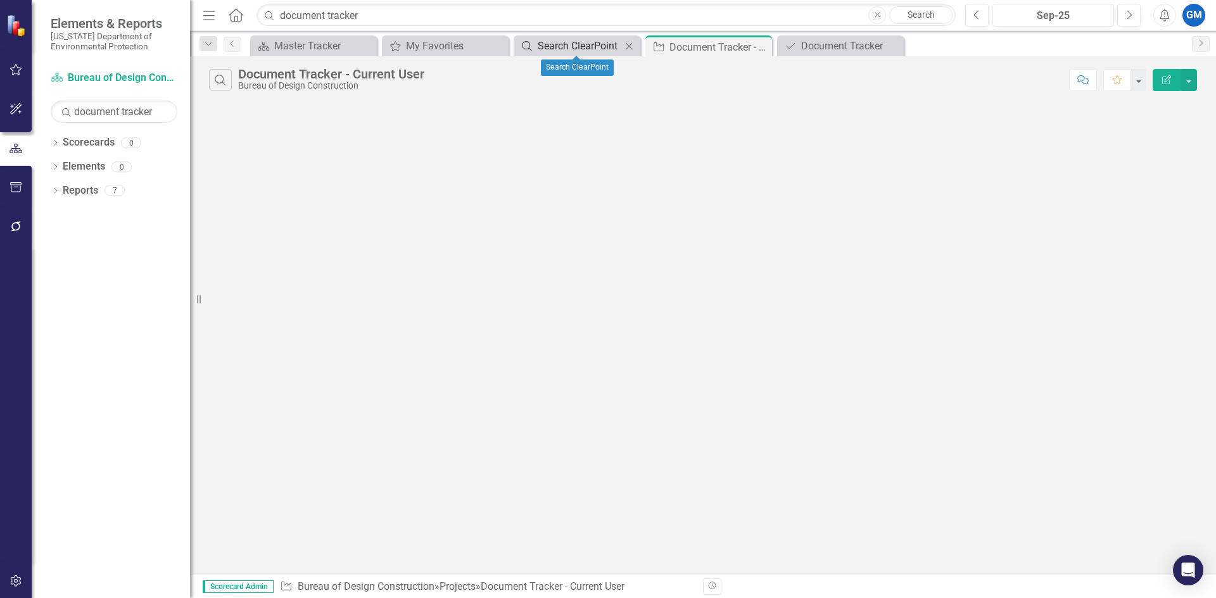
click at [580, 49] on div "Search ClearPoint" at bounding box center [580, 46] width 84 height 16
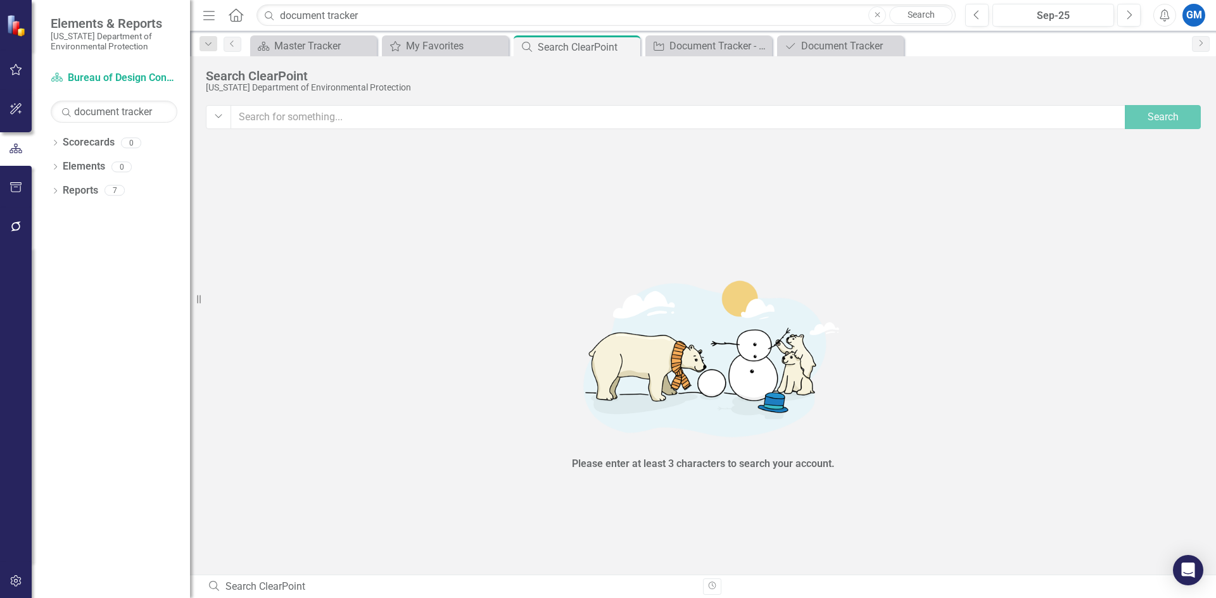
click at [507, 111] on input "text" at bounding box center [679, 117] width 896 height 24
type input "document tracker"
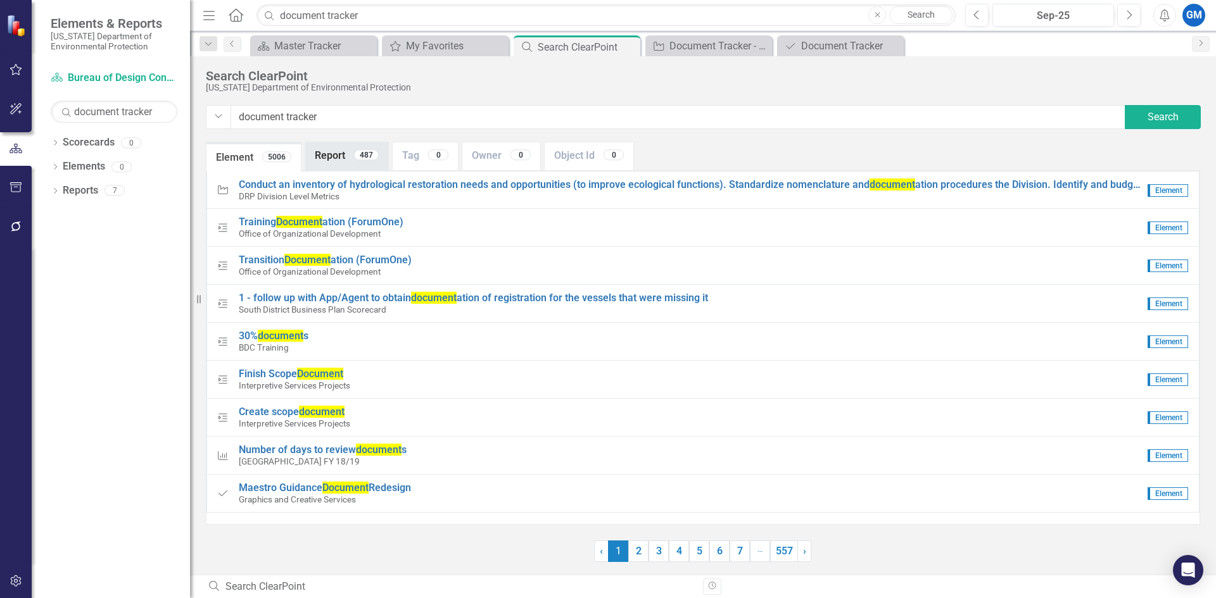
click at [338, 155] on link "Report 487" at bounding box center [346, 155] width 83 height 27
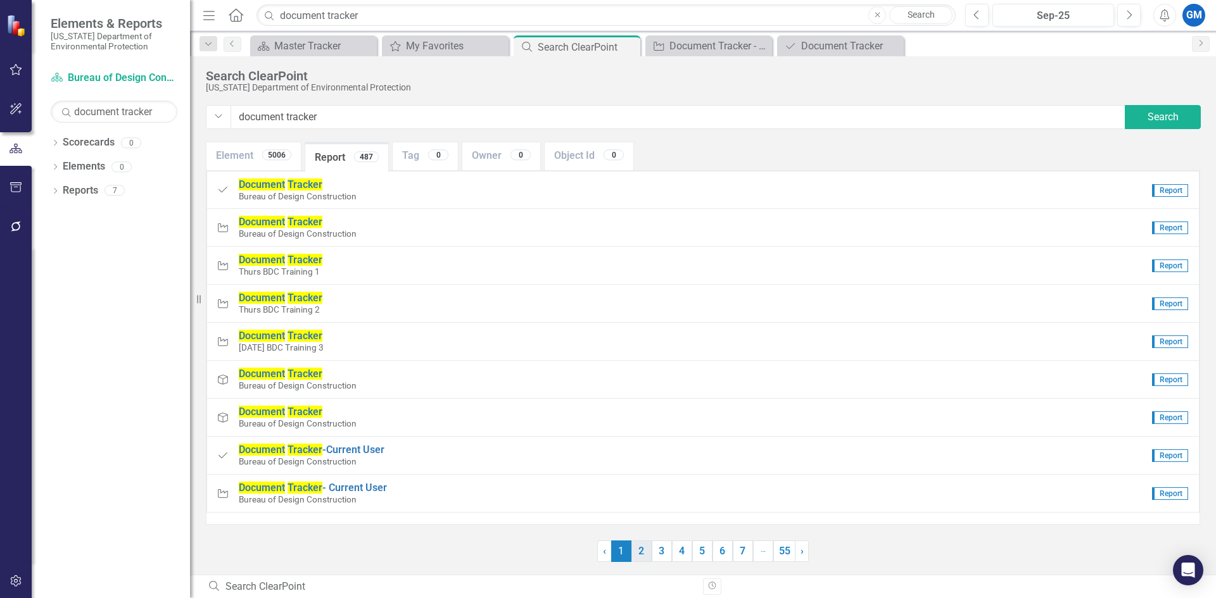
click at [640, 552] on link "2" at bounding box center [641, 552] width 20 height 22
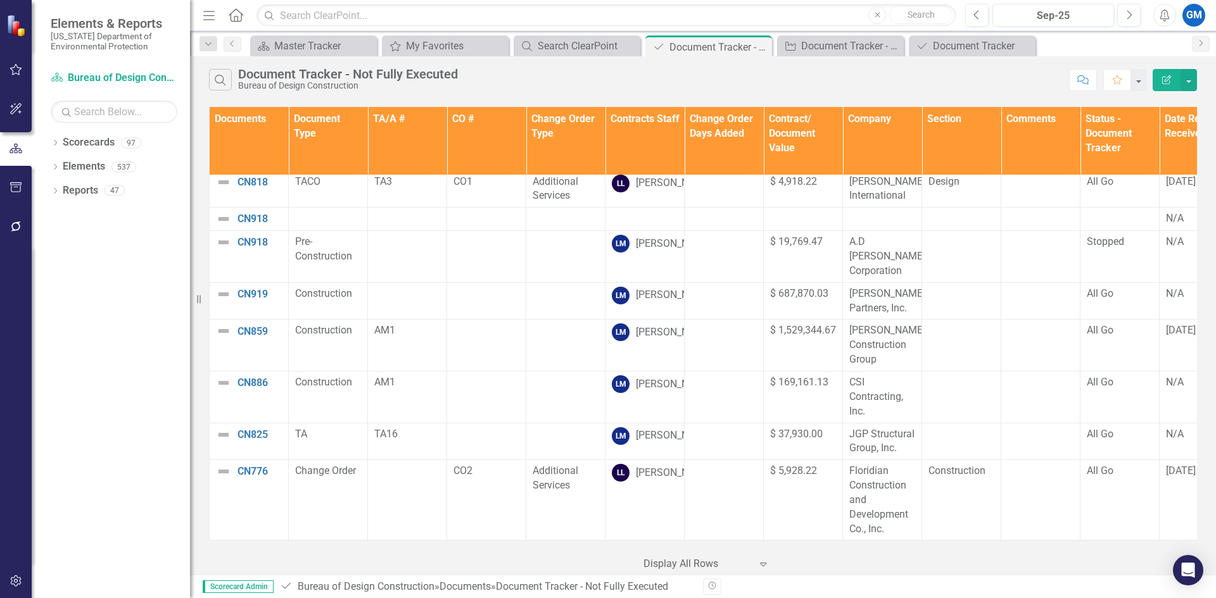
scroll to position [2217, 0]
click at [574, 43] on div "Search ClearPoint" at bounding box center [580, 46] width 84 height 16
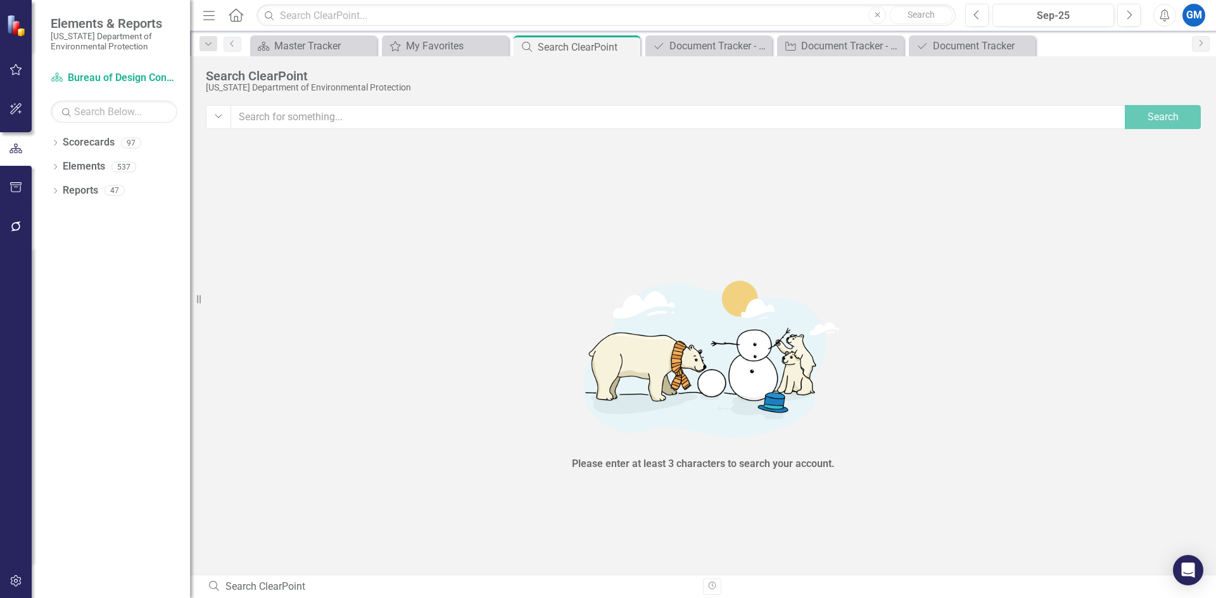
click at [426, 116] on input "text" at bounding box center [679, 117] width 896 height 24
type input "document tracker"
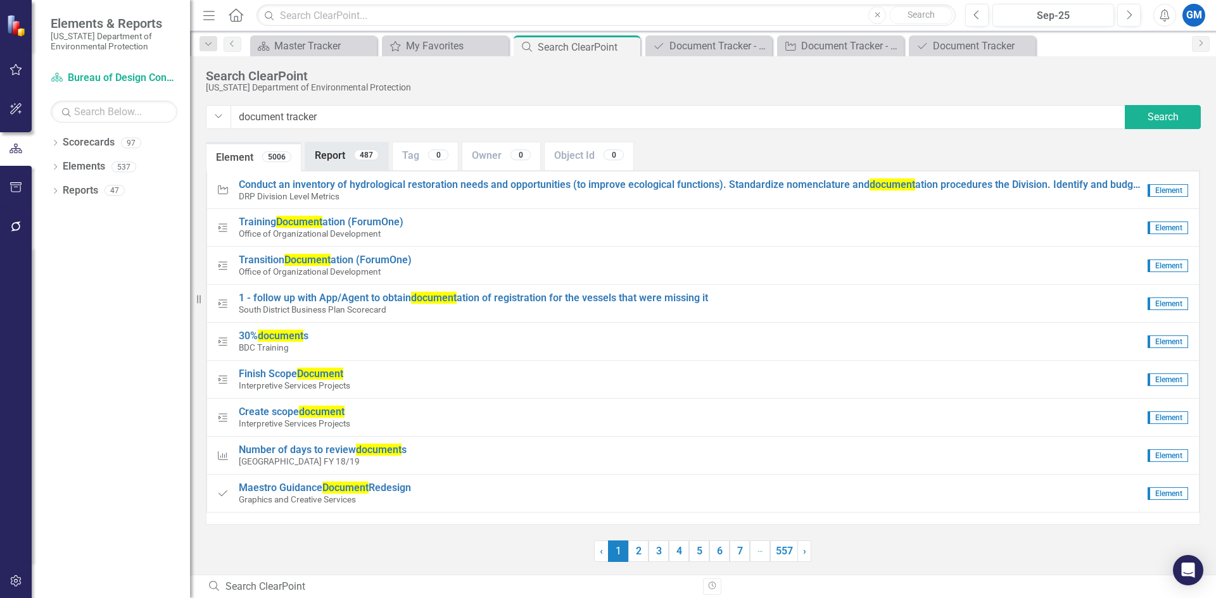
click at [353, 163] on link "Report 487" at bounding box center [346, 155] width 83 height 27
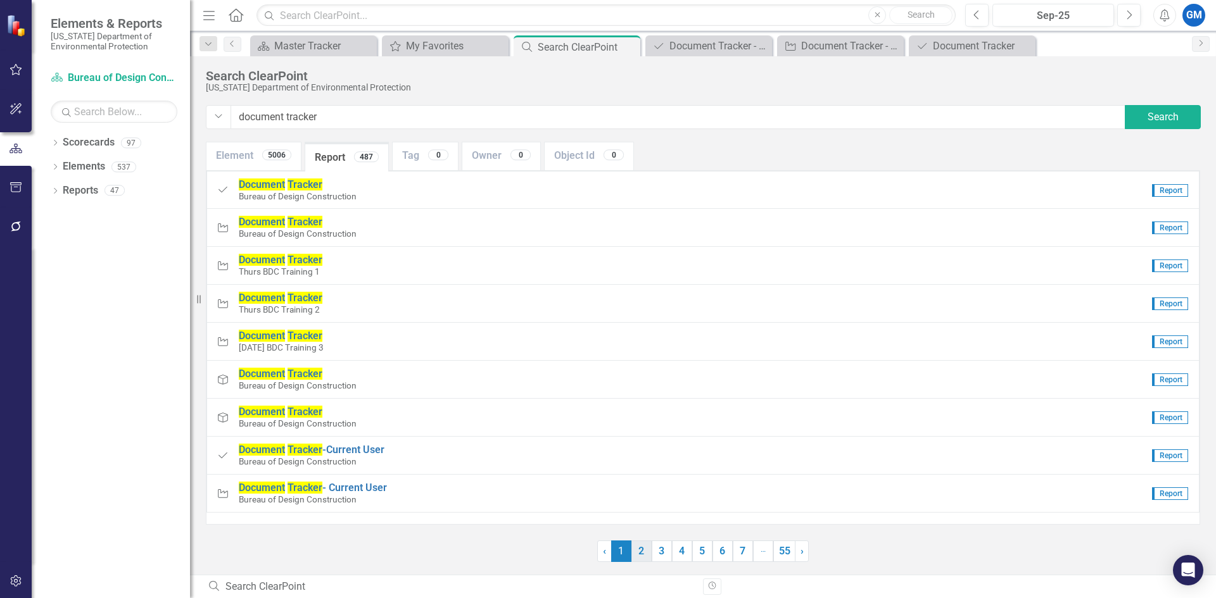
click at [637, 555] on link "2" at bounding box center [641, 552] width 20 height 22
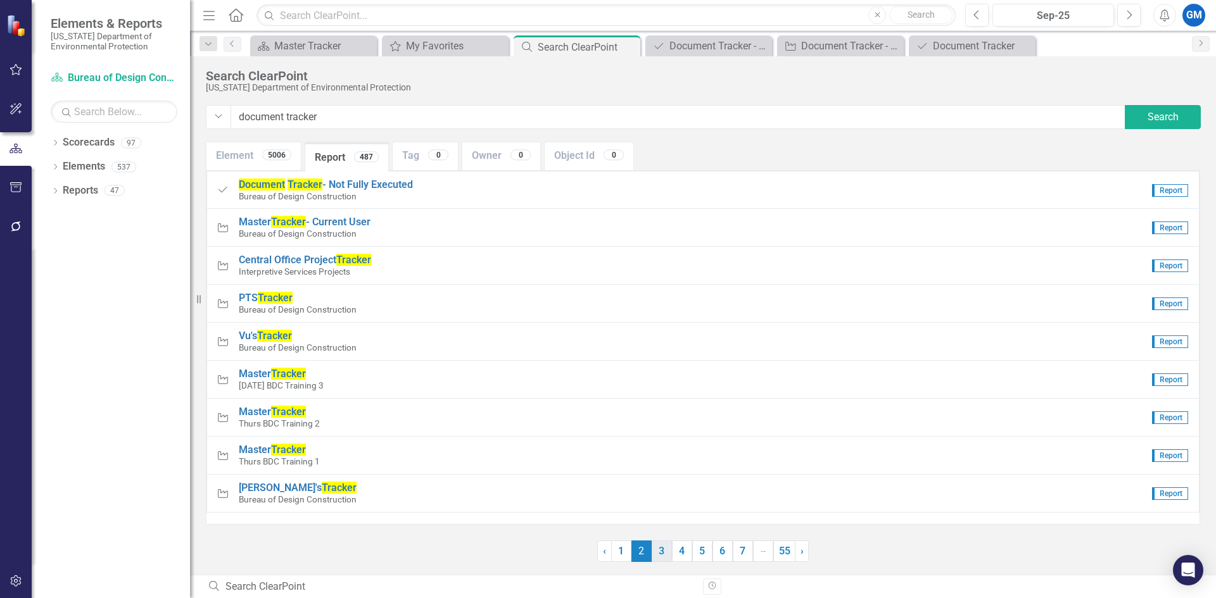
click at [661, 547] on link "3" at bounding box center [662, 552] width 20 height 22
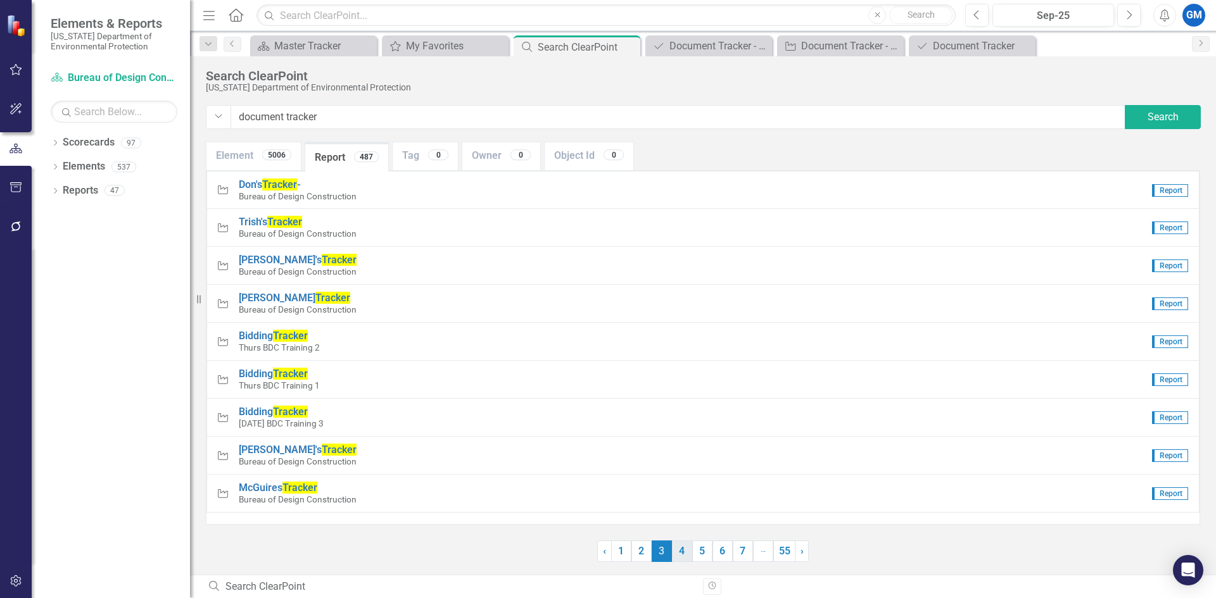
click at [676, 548] on link "4" at bounding box center [682, 552] width 20 height 22
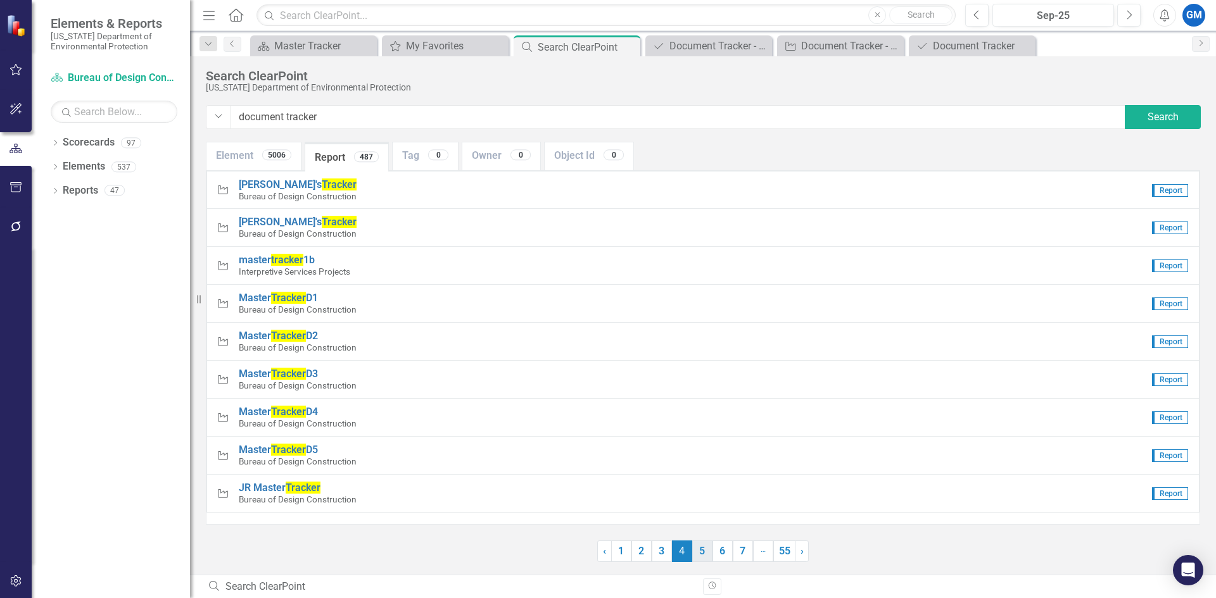
click at [702, 550] on link "5" at bounding box center [702, 552] width 20 height 22
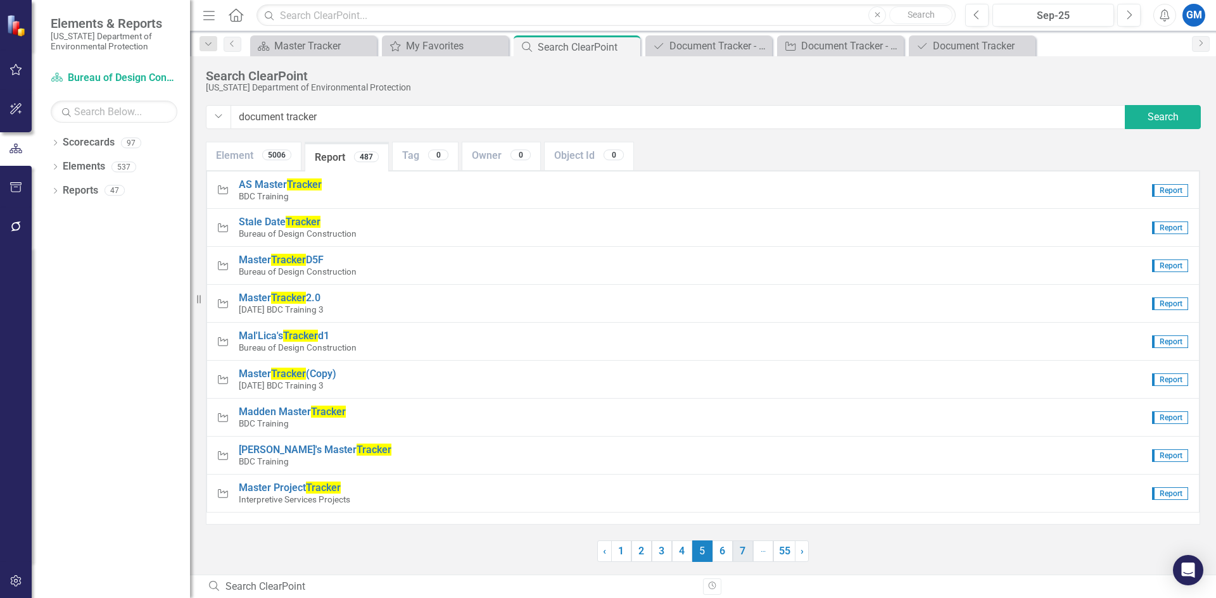
click at [718, 547] on link "6" at bounding box center [722, 552] width 20 height 22
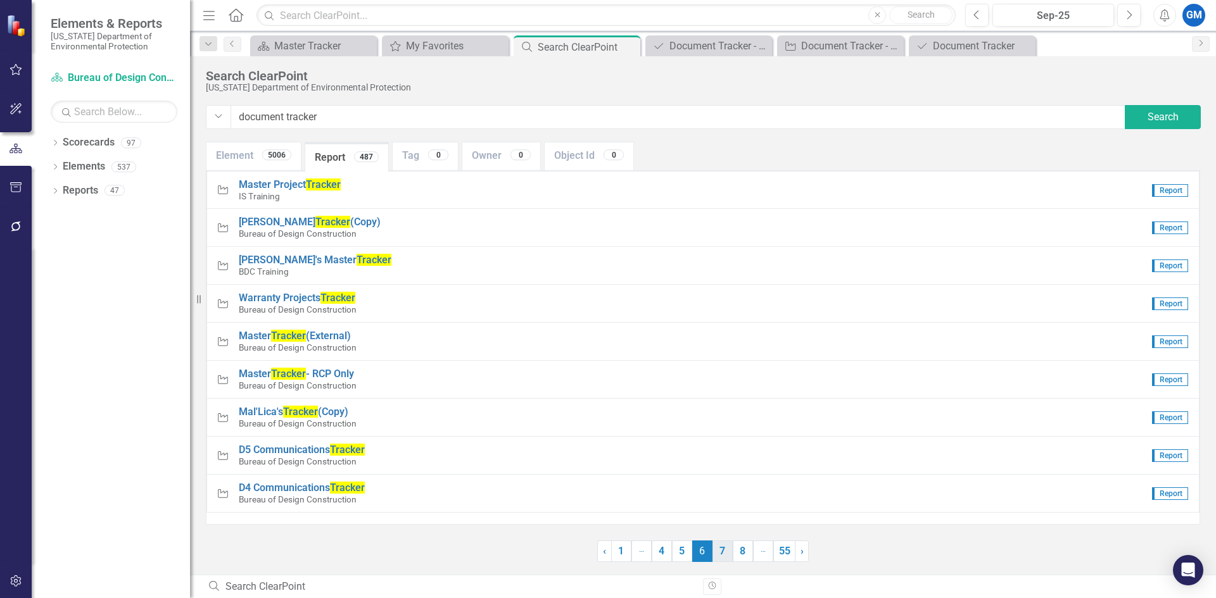
click at [721, 546] on link "7" at bounding box center [722, 552] width 20 height 22
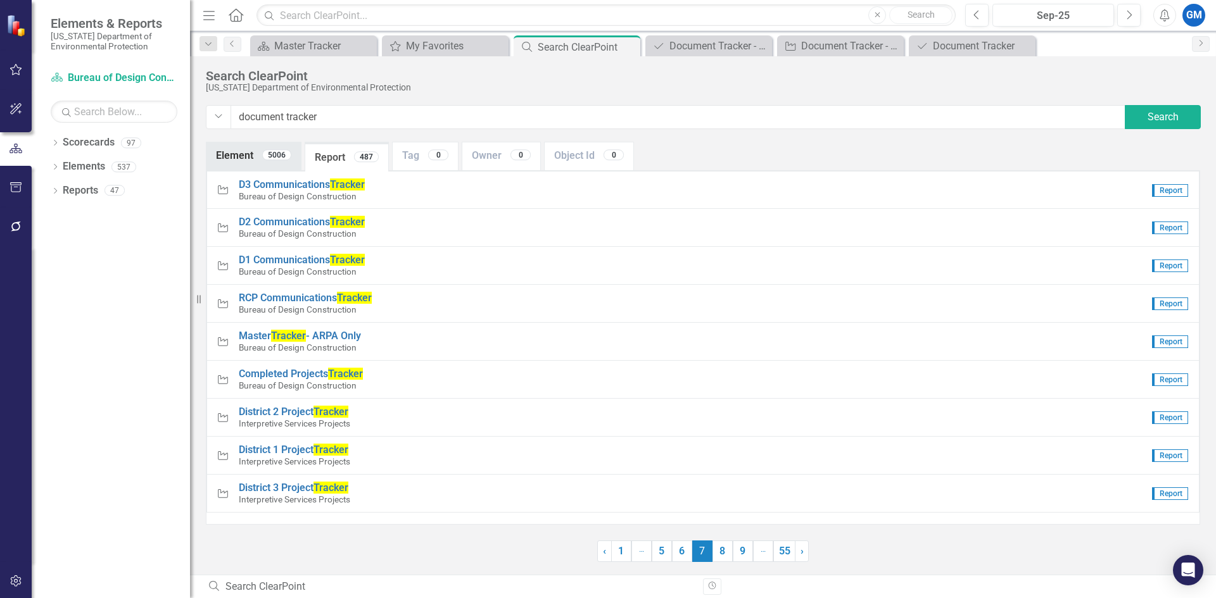
click at [239, 157] on link "Element 5006" at bounding box center [253, 155] width 94 height 27
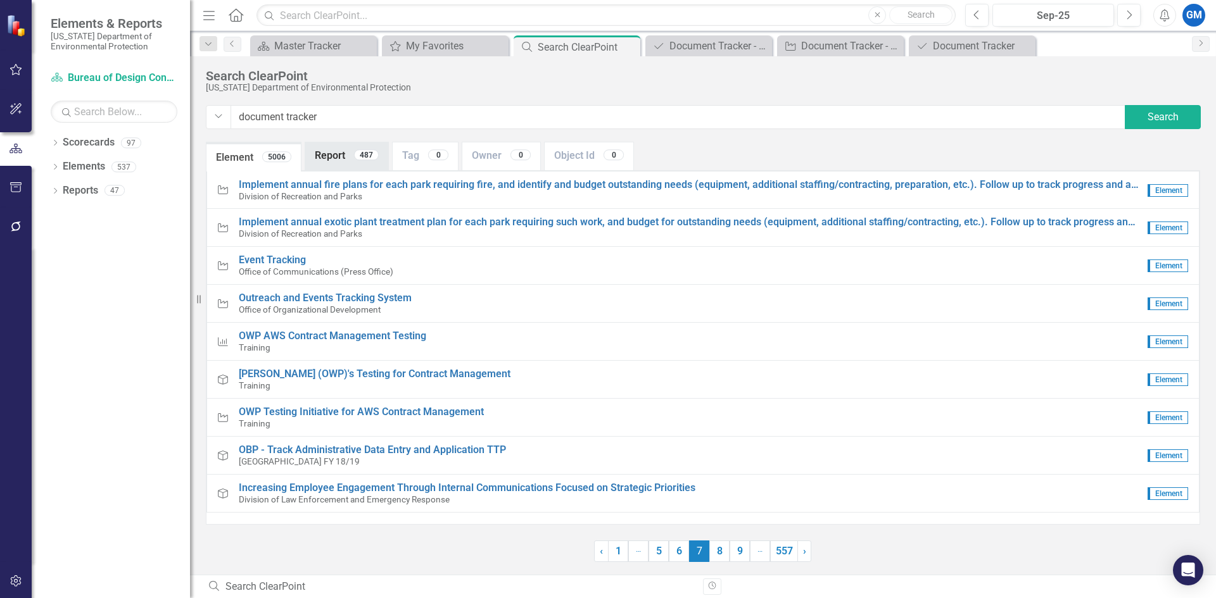
click at [355, 153] on div "487" at bounding box center [366, 154] width 25 height 11
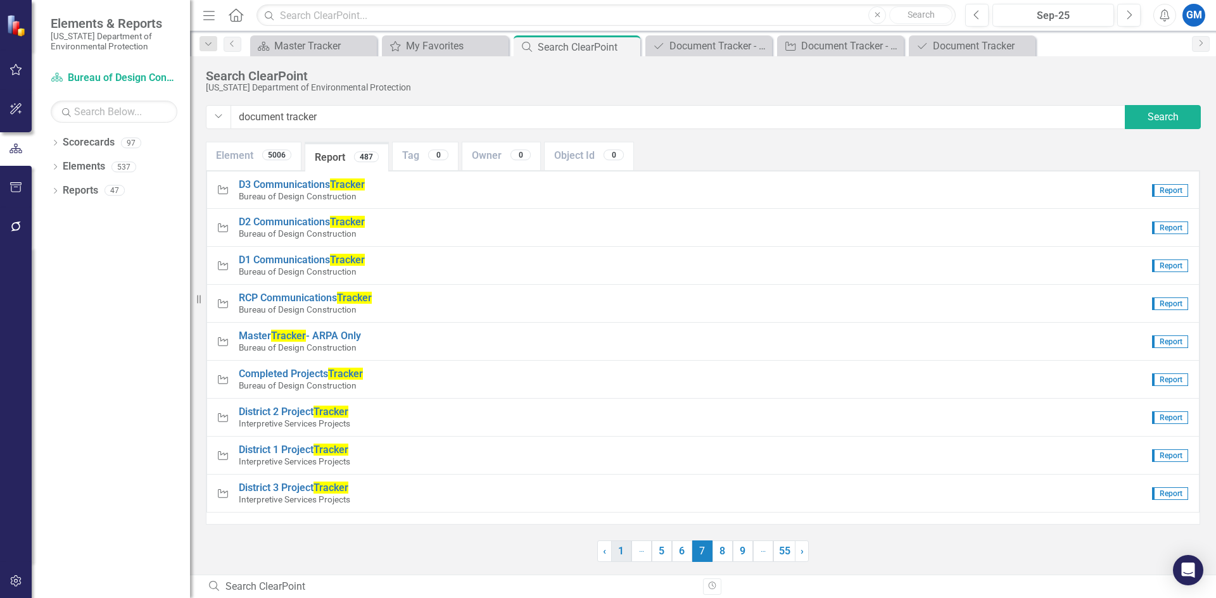
click at [626, 554] on link "1" at bounding box center [621, 552] width 20 height 22
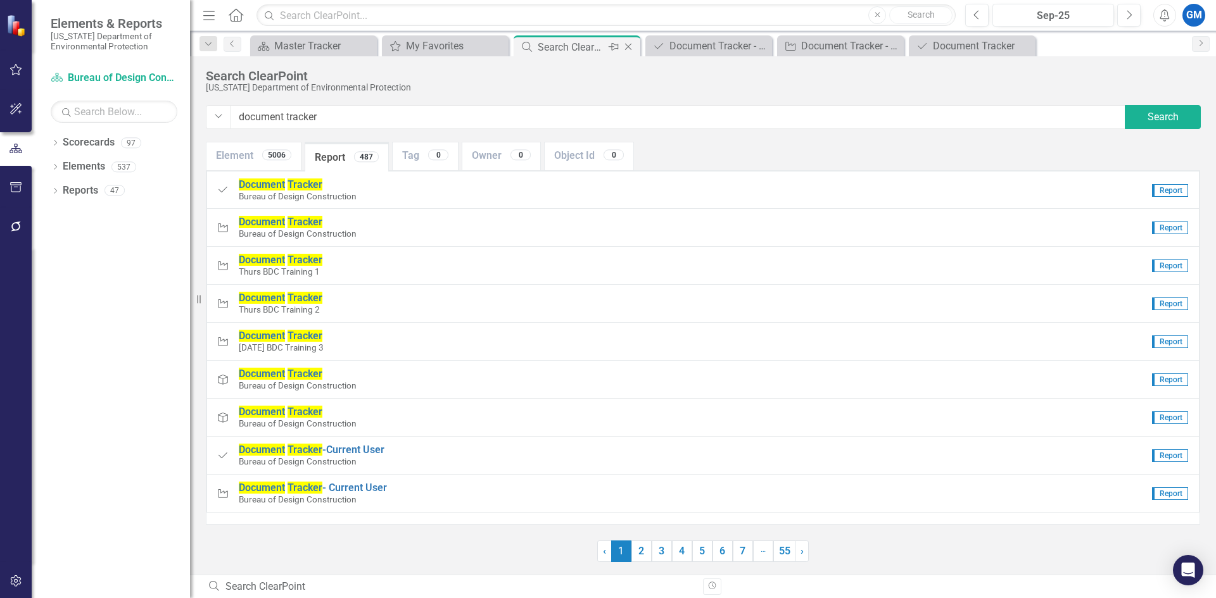
click at [632, 46] on icon "Close" at bounding box center [628, 47] width 13 height 10
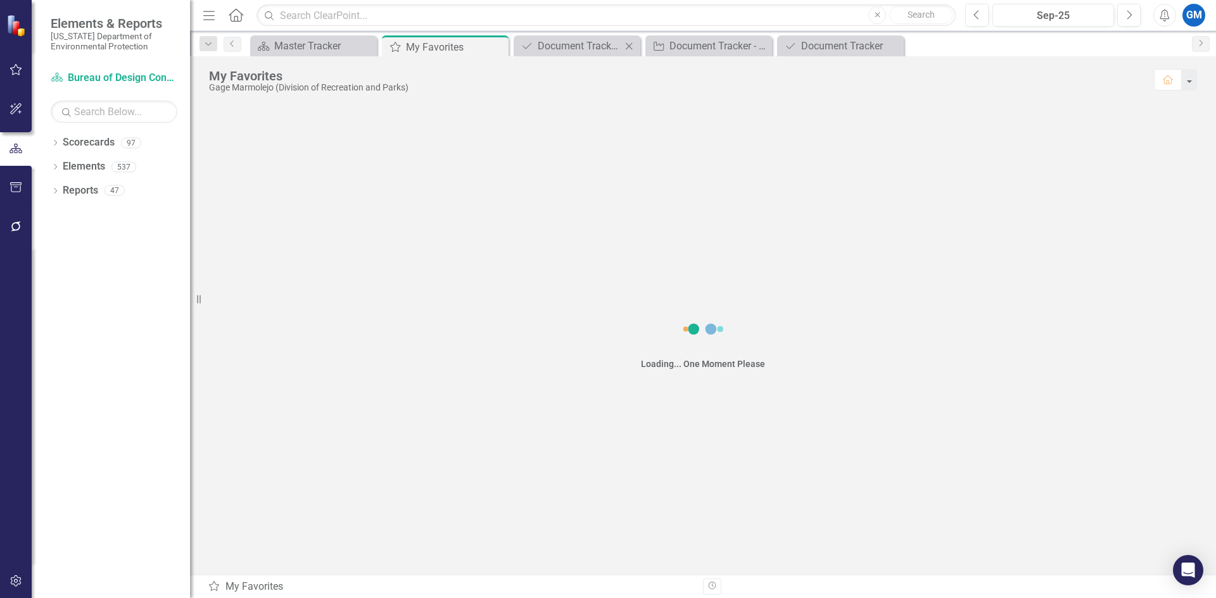
click at [631, 46] on icon "Close" at bounding box center [629, 46] width 13 height 10
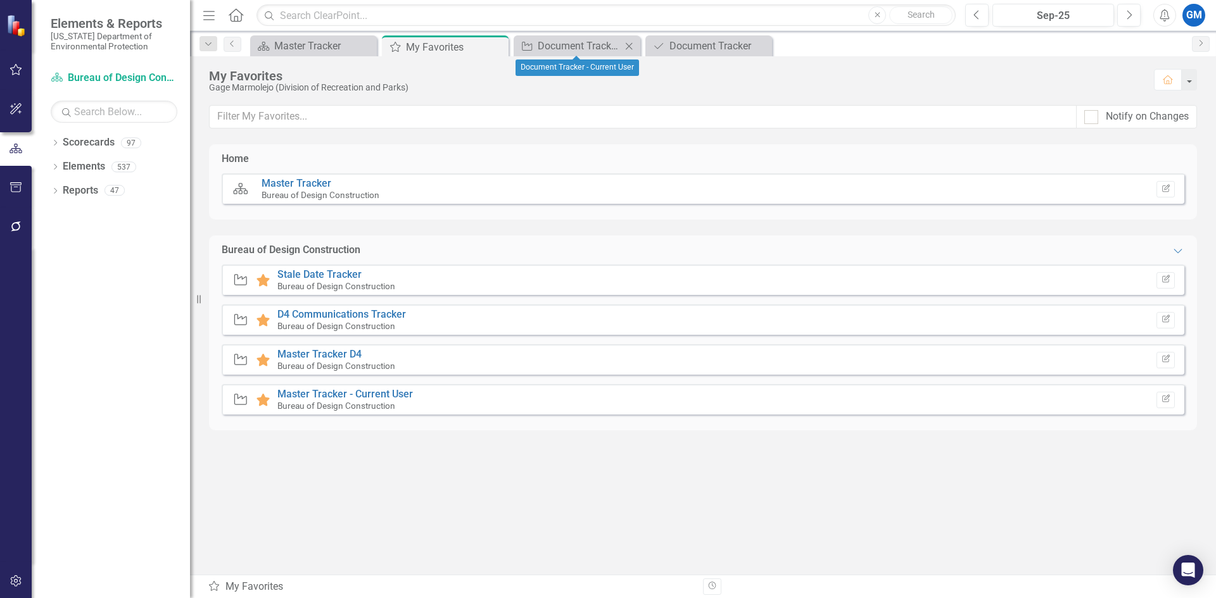
click at [630, 46] on icon "Close" at bounding box center [629, 46] width 13 height 10
click at [628, 47] on icon "Close" at bounding box center [629, 46] width 13 height 10
